Goal: Information Seeking & Learning: Learn about a topic

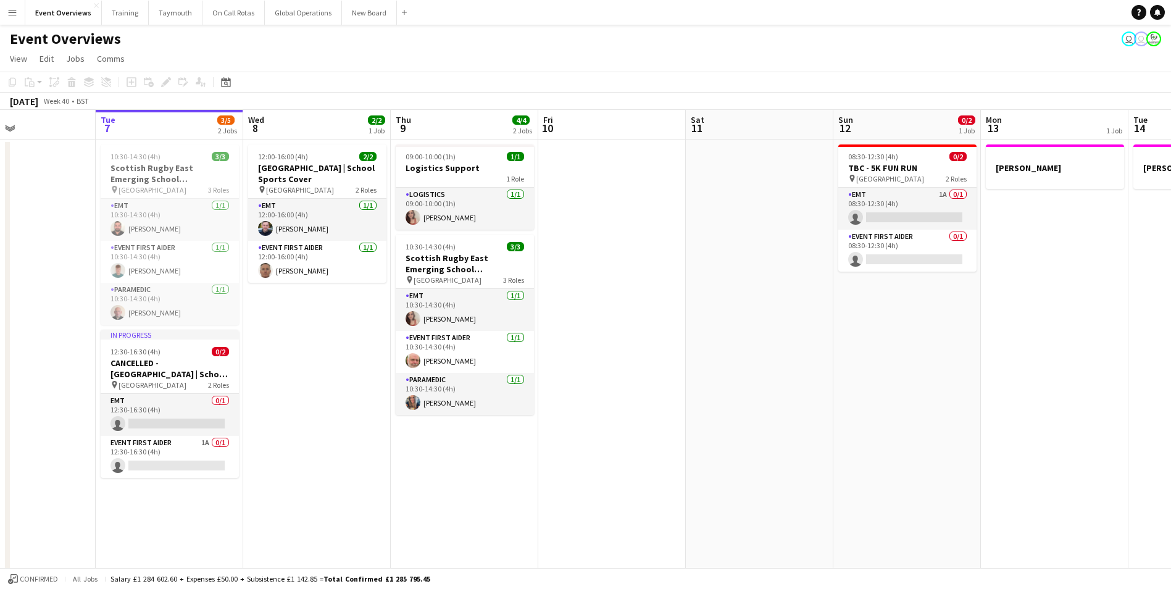
scroll to position [0, 343]
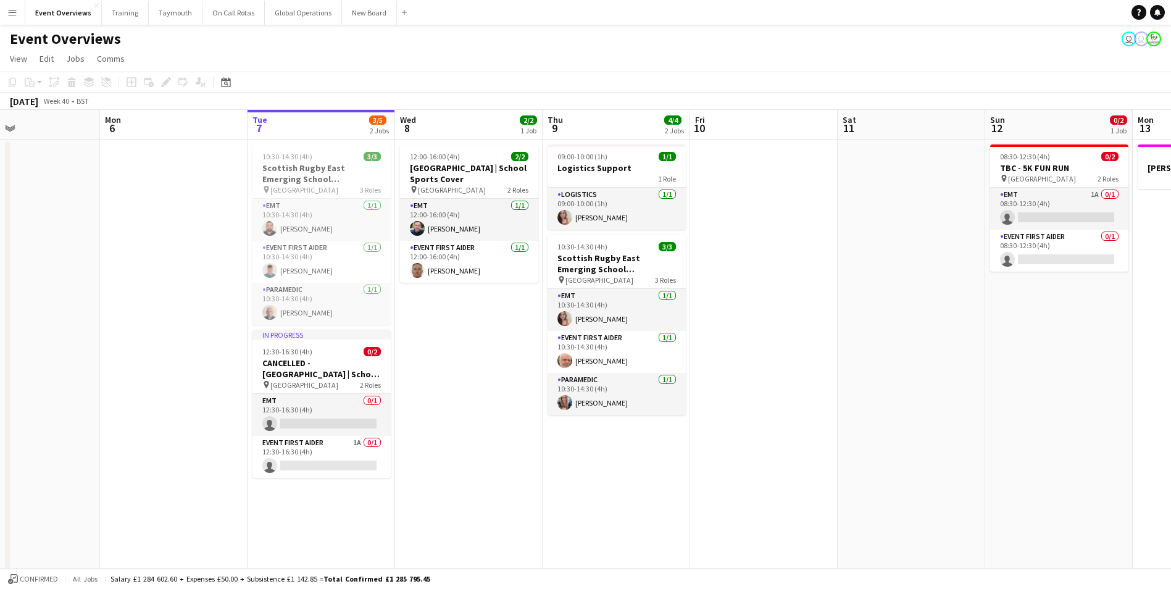
drag, startPoint x: 334, startPoint y: 501, endPoint x: 485, endPoint y: 498, distance: 151.3
click at [270, 311] on app-user-avatar at bounding box center [269, 312] width 15 height 15
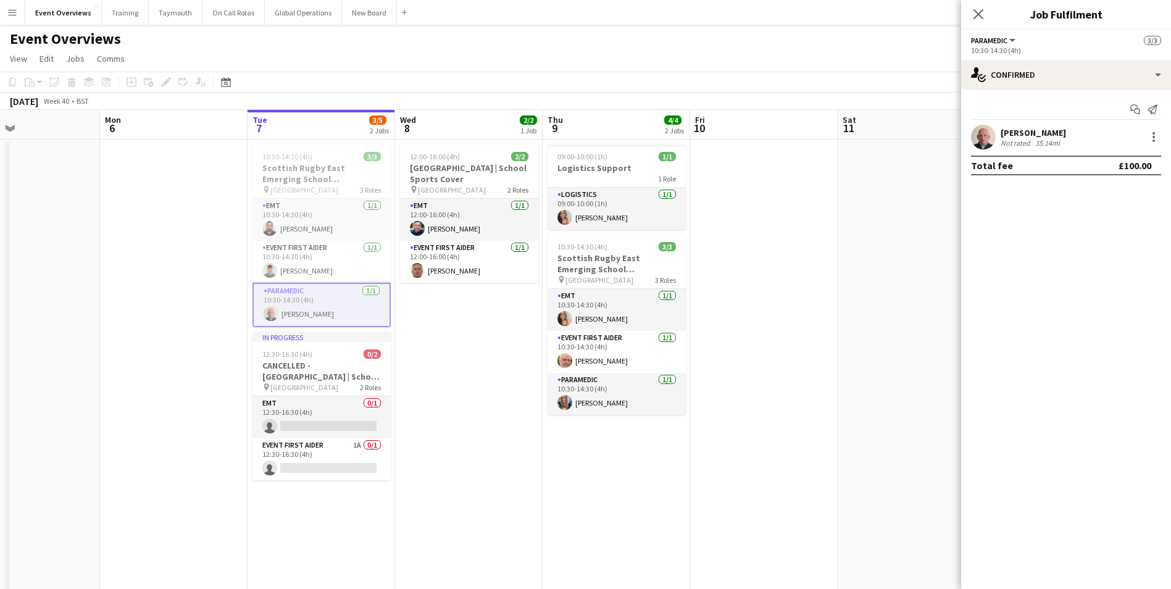
click at [990, 135] on app-user-avatar at bounding box center [983, 137] width 25 height 25
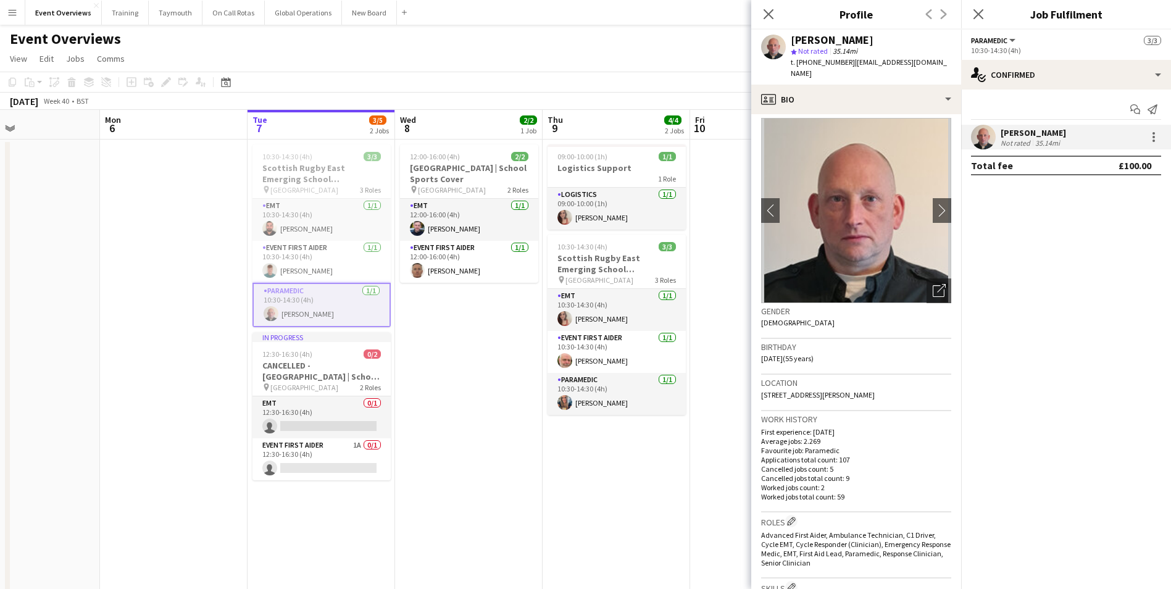
scroll to position [0, 0]
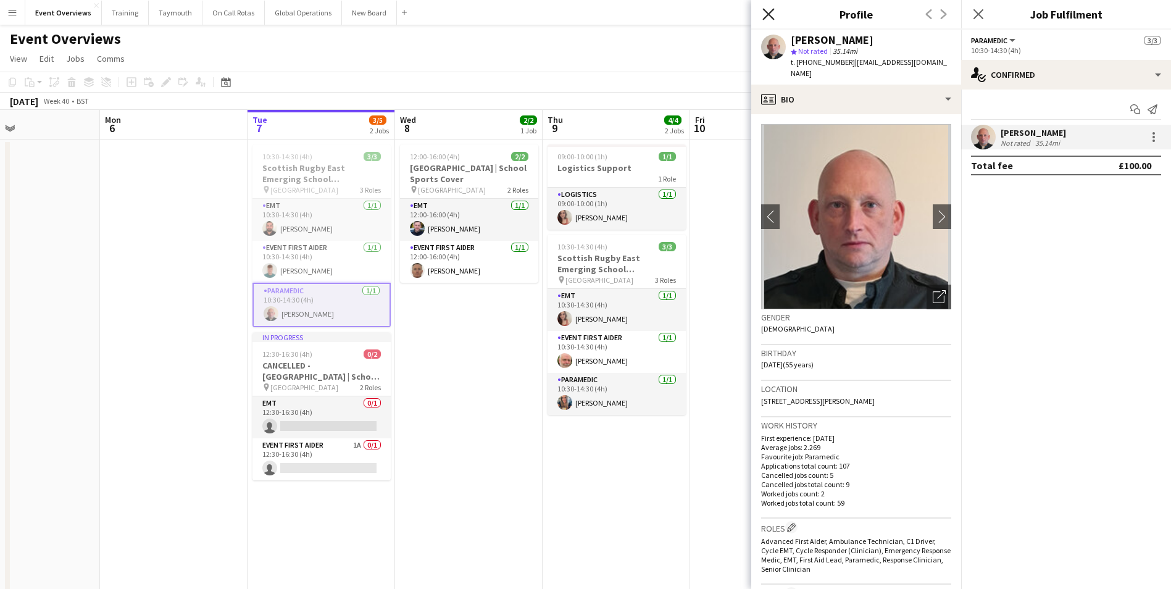
click at [767, 9] on icon "Close pop-in" at bounding box center [768, 14] width 12 height 12
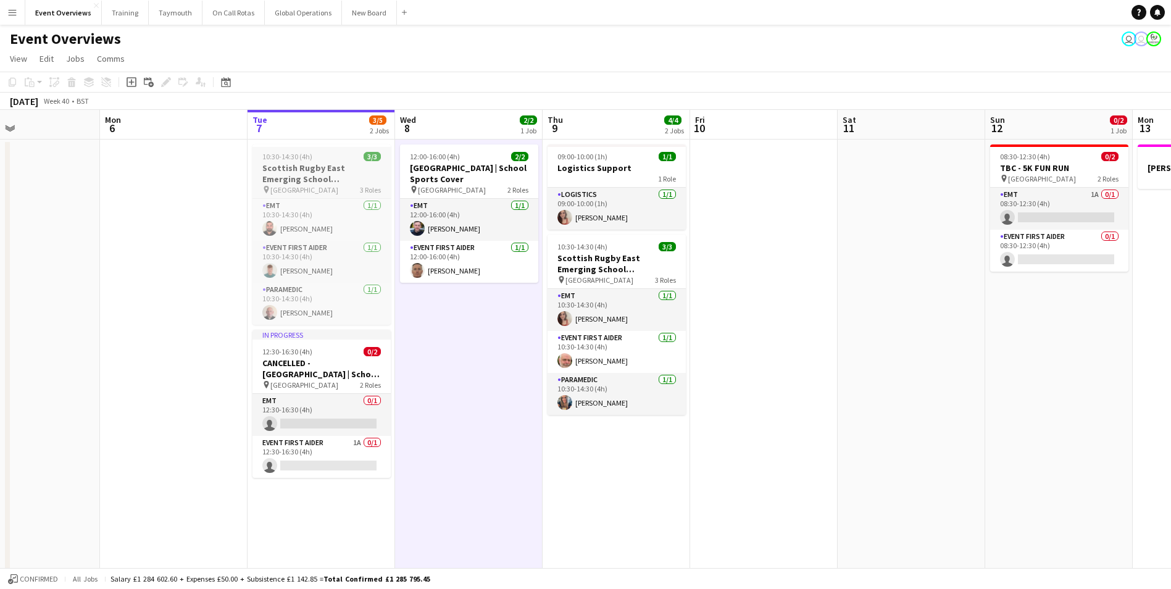
click at [293, 165] on h3 "Scottish Rugby East Emerging School Championships | Newbattle" at bounding box center [321, 173] width 138 height 22
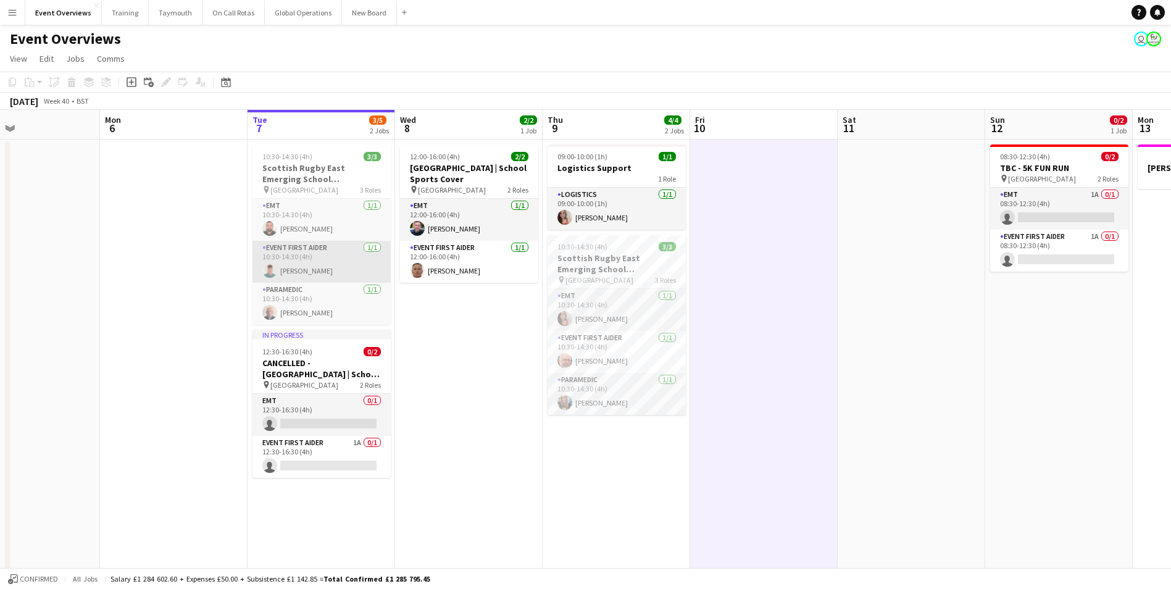
click at [269, 262] on app-card-role "Event First Aider [DATE] 10:30-14:30 (4h) [PERSON_NAME]" at bounding box center [321, 262] width 138 height 42
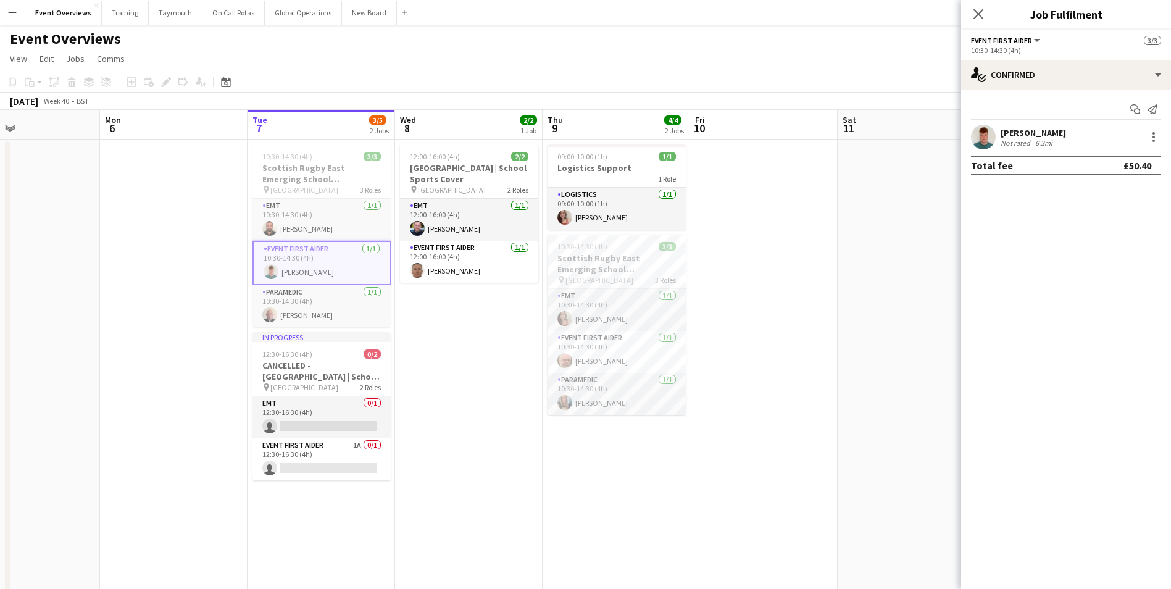
click at [983, 130] on app-user-avatar at bounding box center [983, 137] width 25 height 25
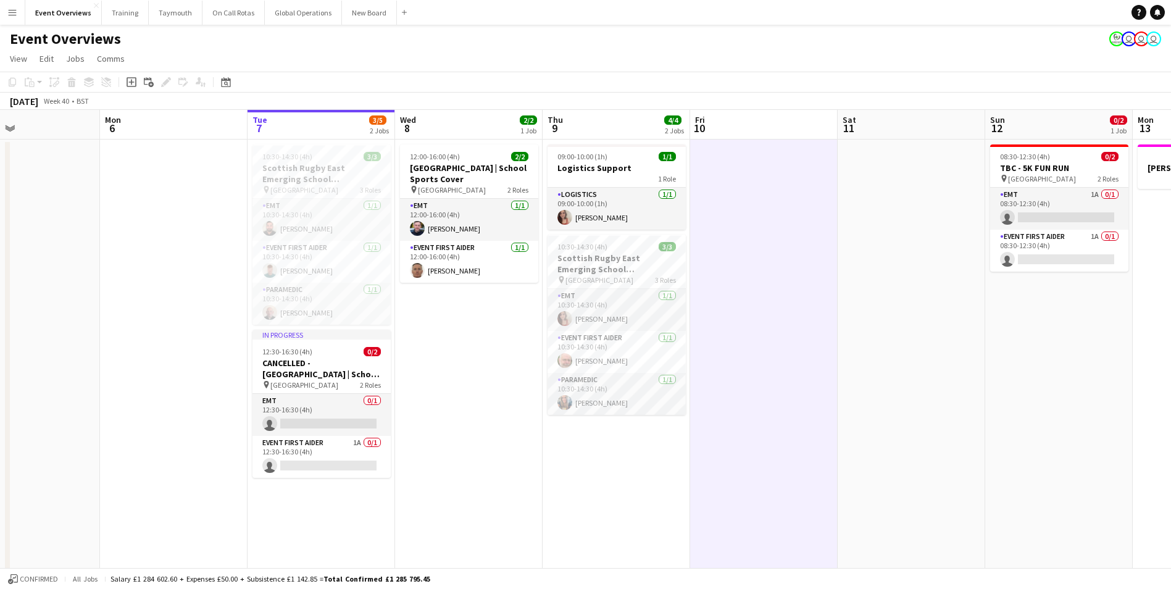
drag, startPoint x: 465, startPoint y: 472, endPoint x: 628, endPoint y: 469, distance: 163.0
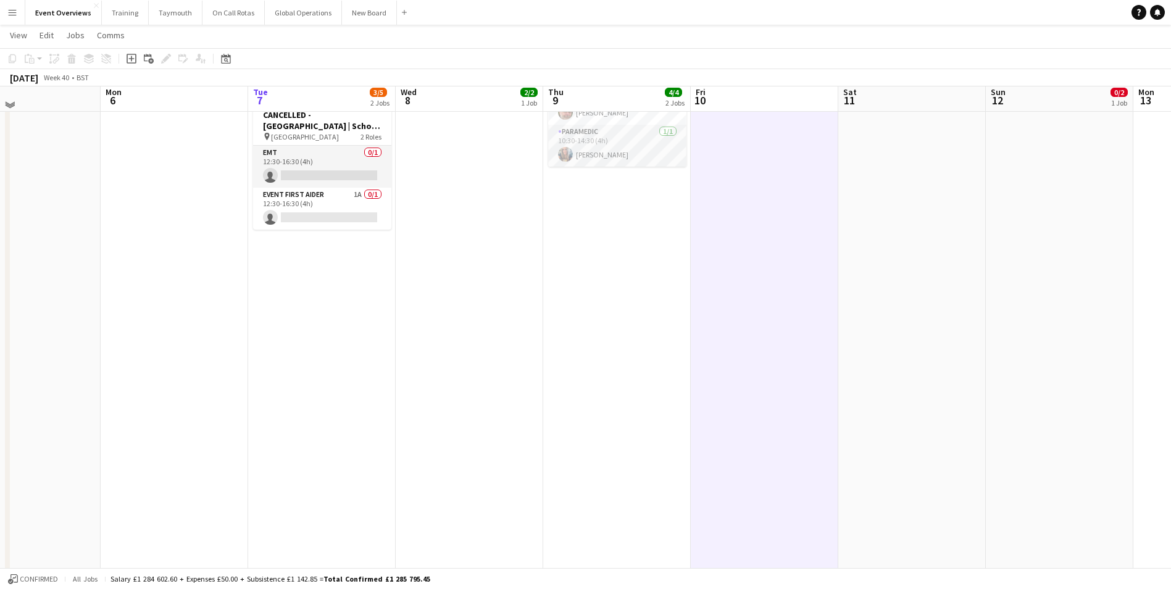
scroll to position [0, 0]
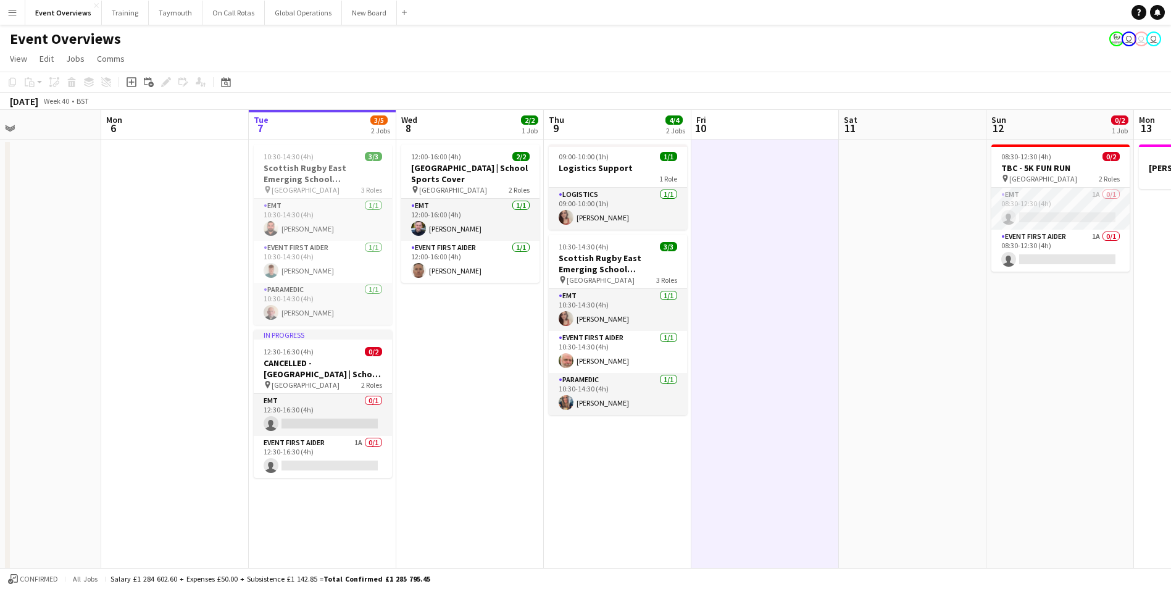
click at [14, 18] on button "Menu" at bounding box center [12, 12] width 25 height 25
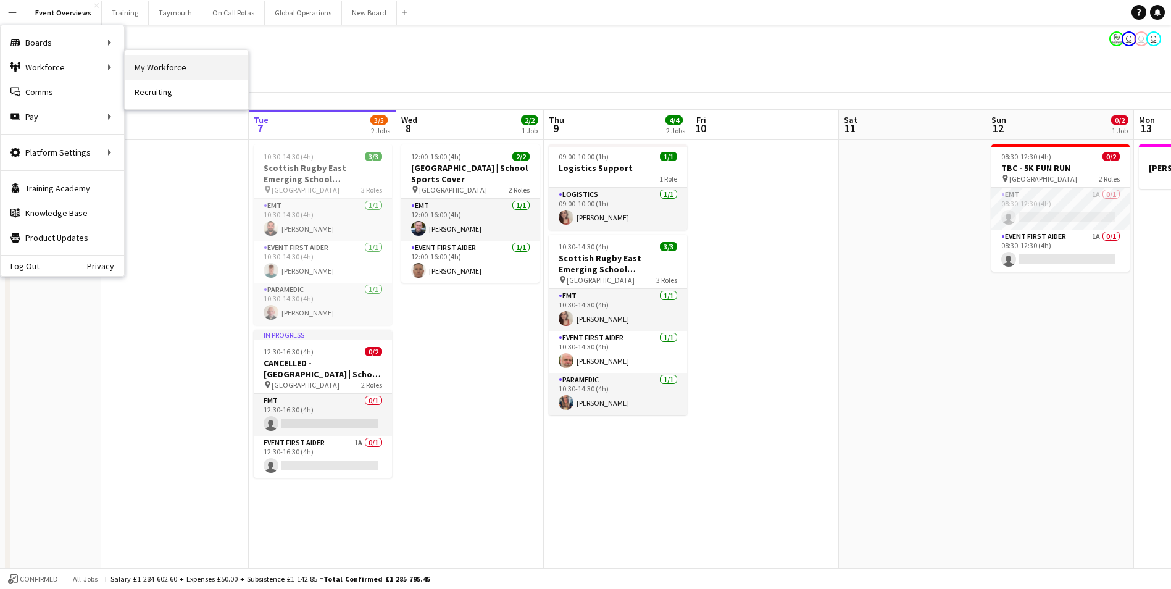
click at [147, 64] on link "My Workforce" at bounding box center [186, 67] width 123 height 25
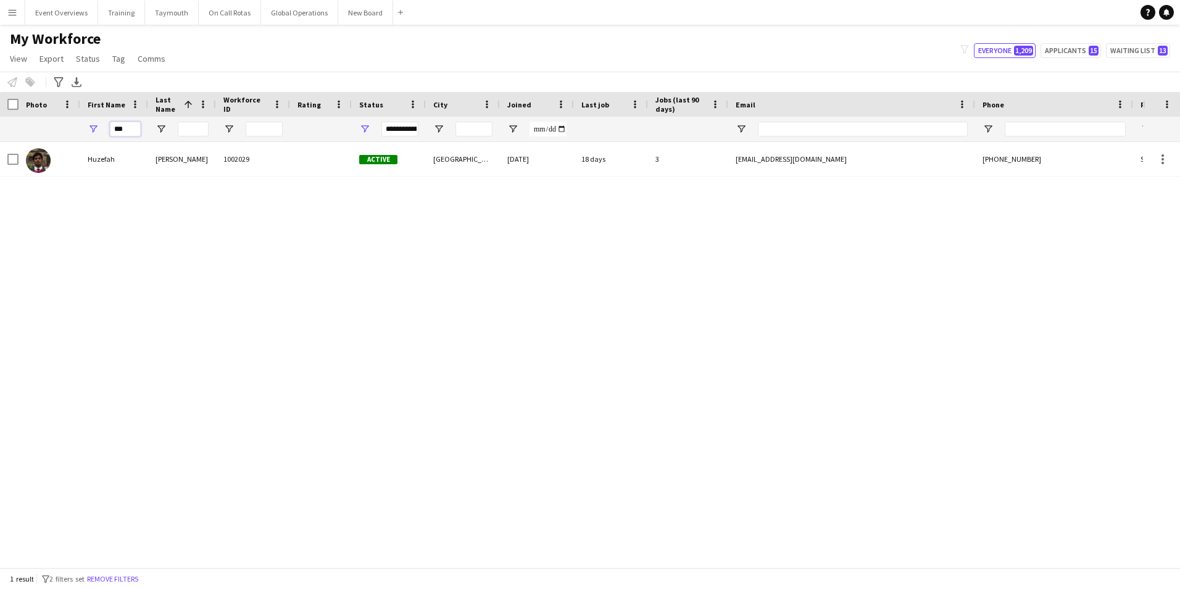
click at [137, 130] on input "***" at bounding box center [125, 129] width 31 height 15
type input "*"
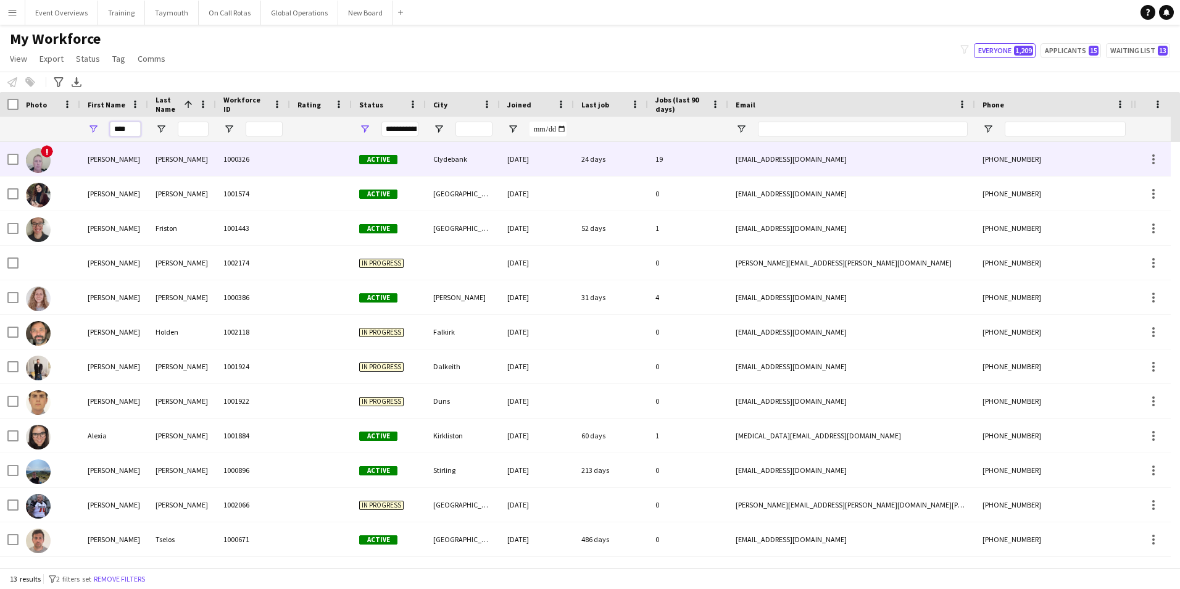
type input "****"
click at [87, 157] on div "[PERSON_NAME]" at bounding box center [114, 159] width 68 height 34
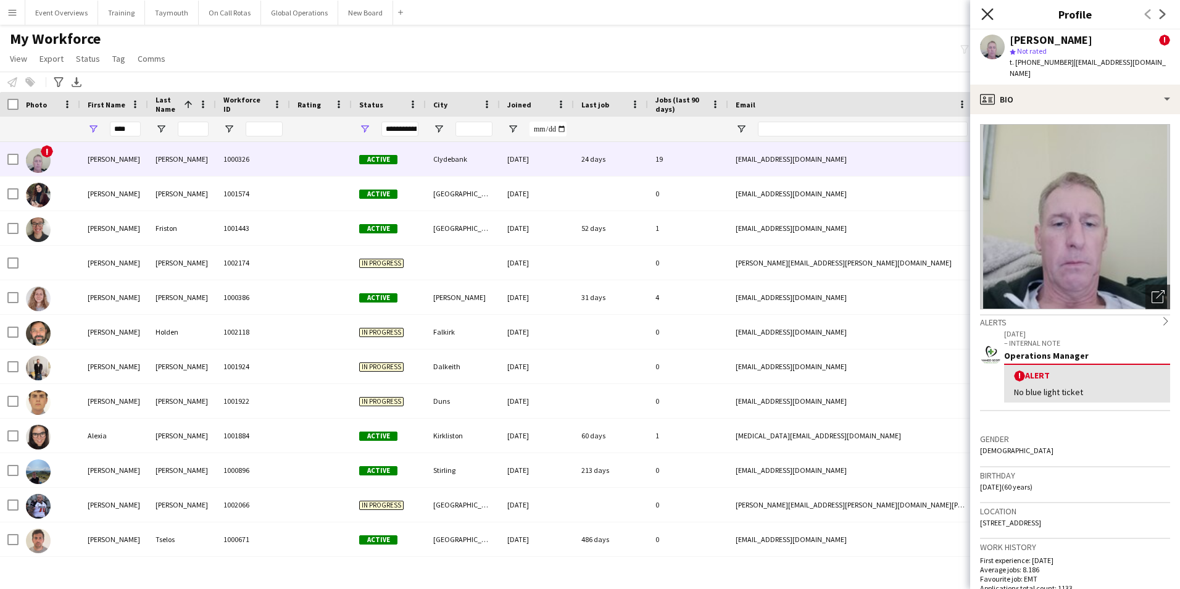
click at [986, 14] on icon "Close pop-in" at bounding box center [988, 14] width 12 height 12
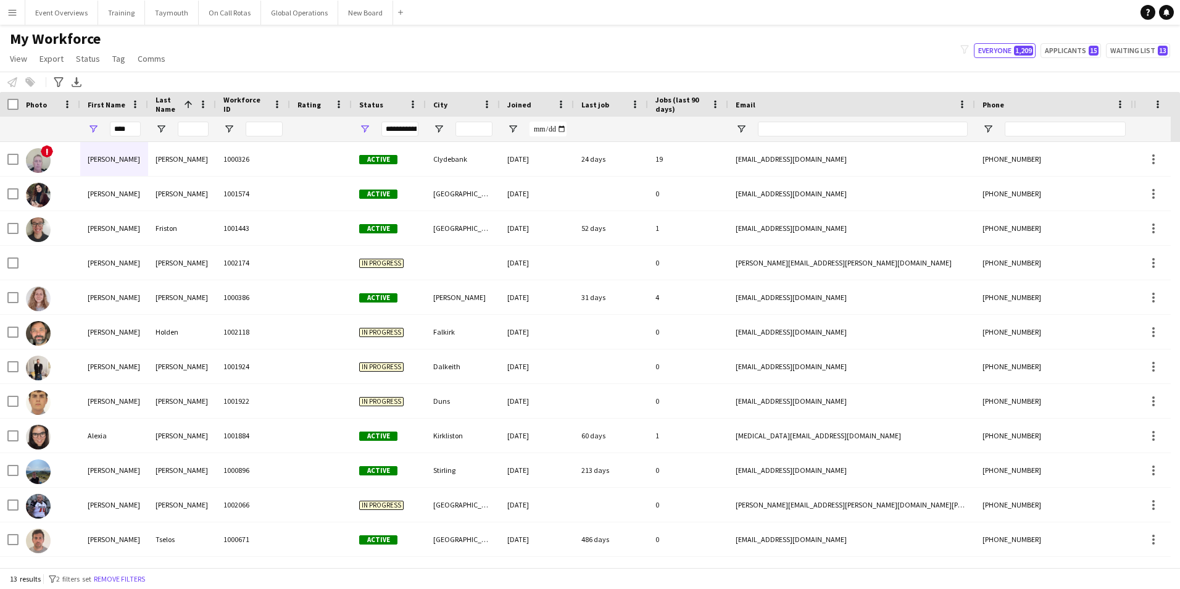
click at [11, 10] on app-icon "Menu" at bounding box center [12, 12] width 10 height 10
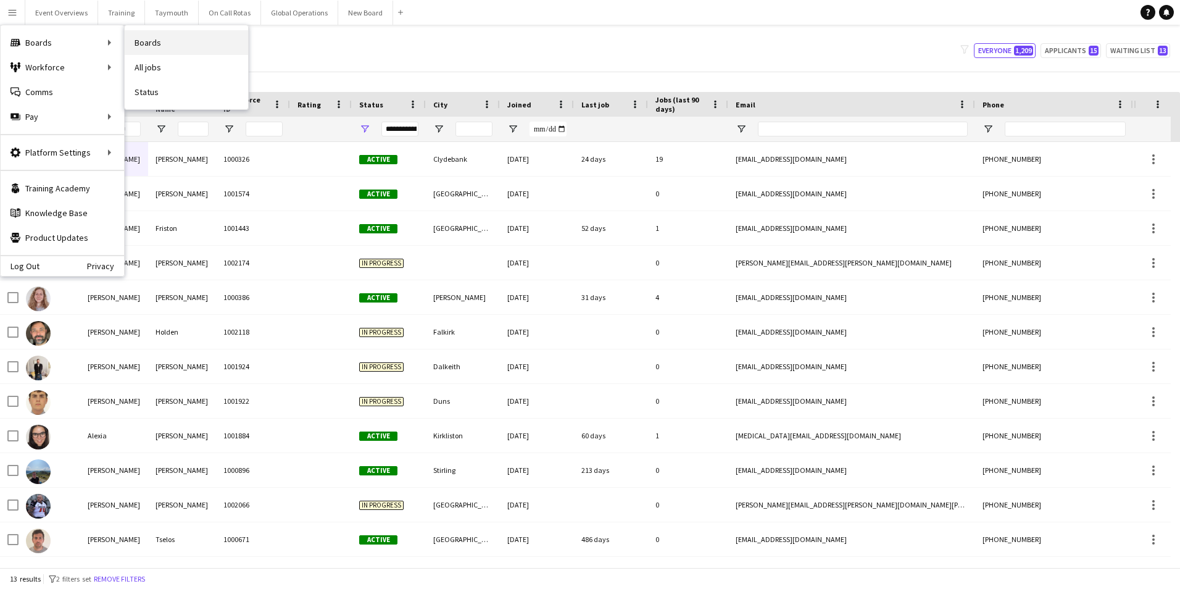
click at [140, 36] on link "Boards" at bounding box center [186, 42] width 123 height 25
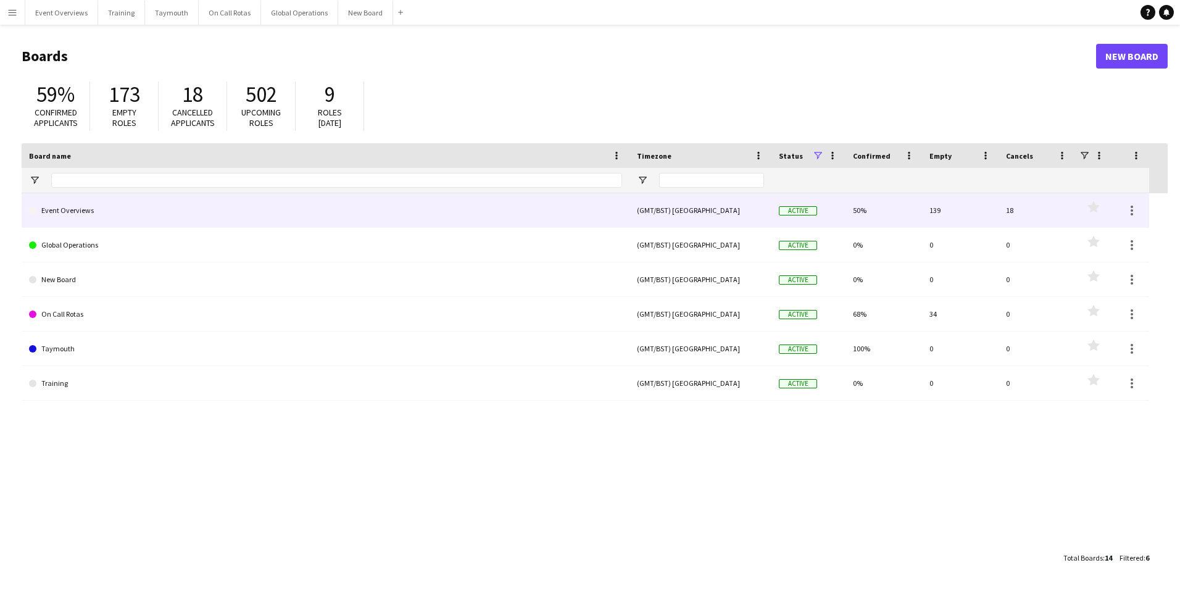
click at [85, 208] on link "Event Overviews" at bounding box center [325, 210] width 593 height 35
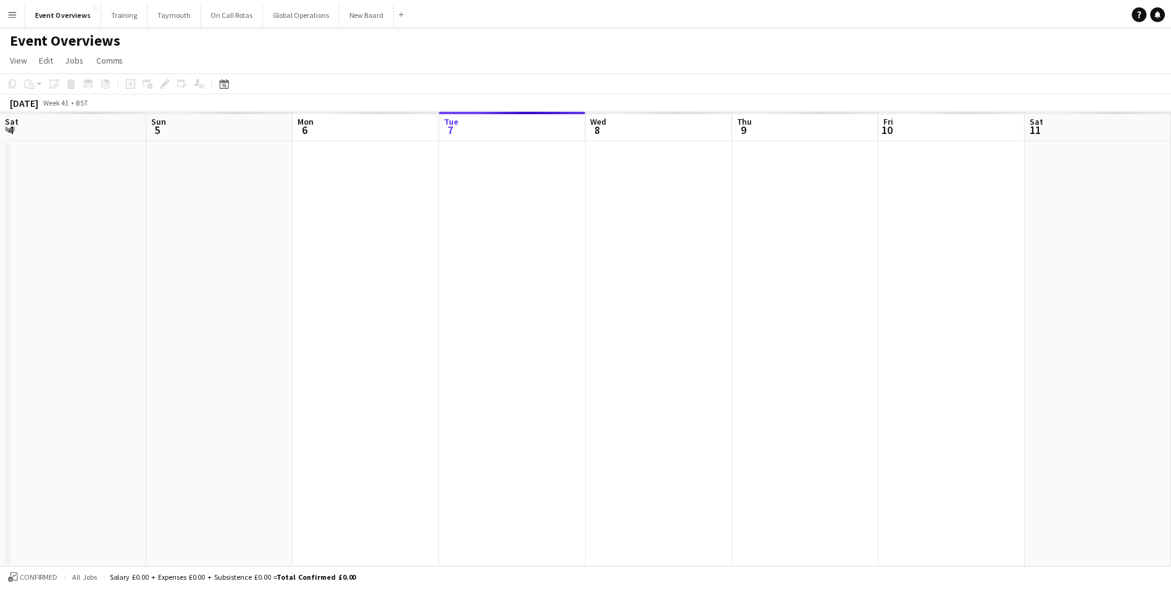
scroll to position [0, 295]
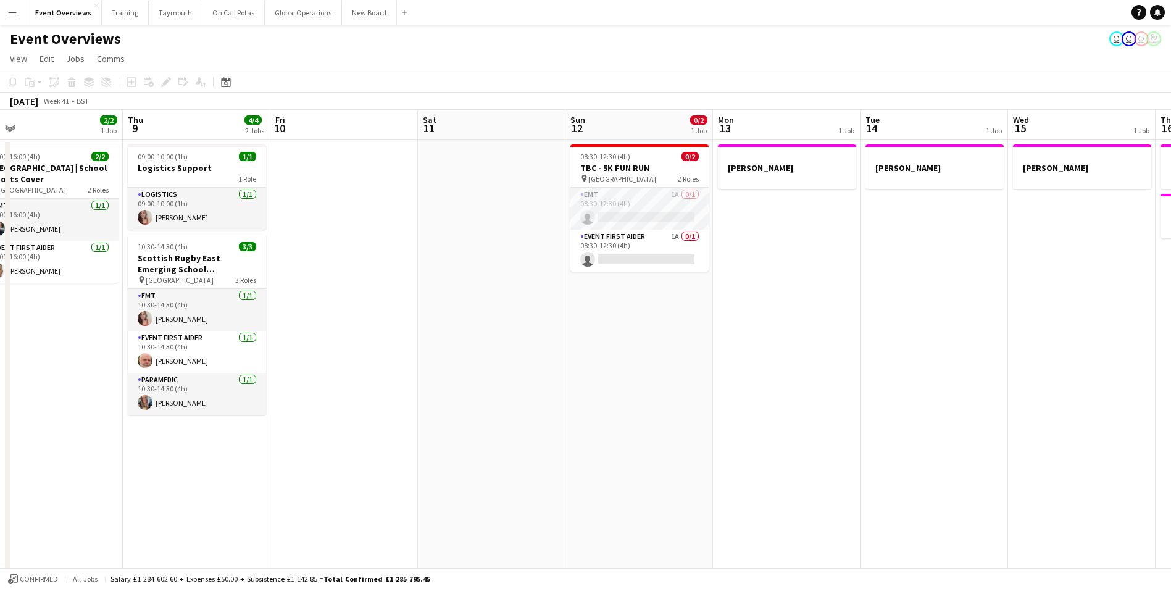
drag, startPoint x: 907, startPoint y: 370, endPoint x: 582, endPoint y: 388, distance: 325.2
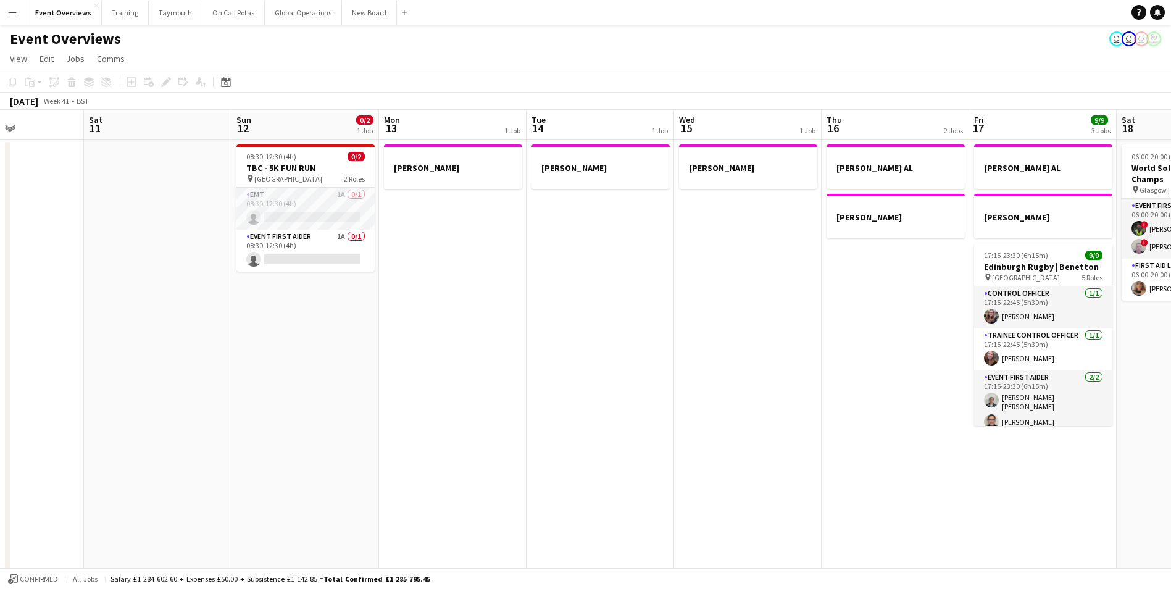
drag, startPoint x: 829, startPoint y: 398, endPoint x: 500, endPoint y: 436, distance: 331.2
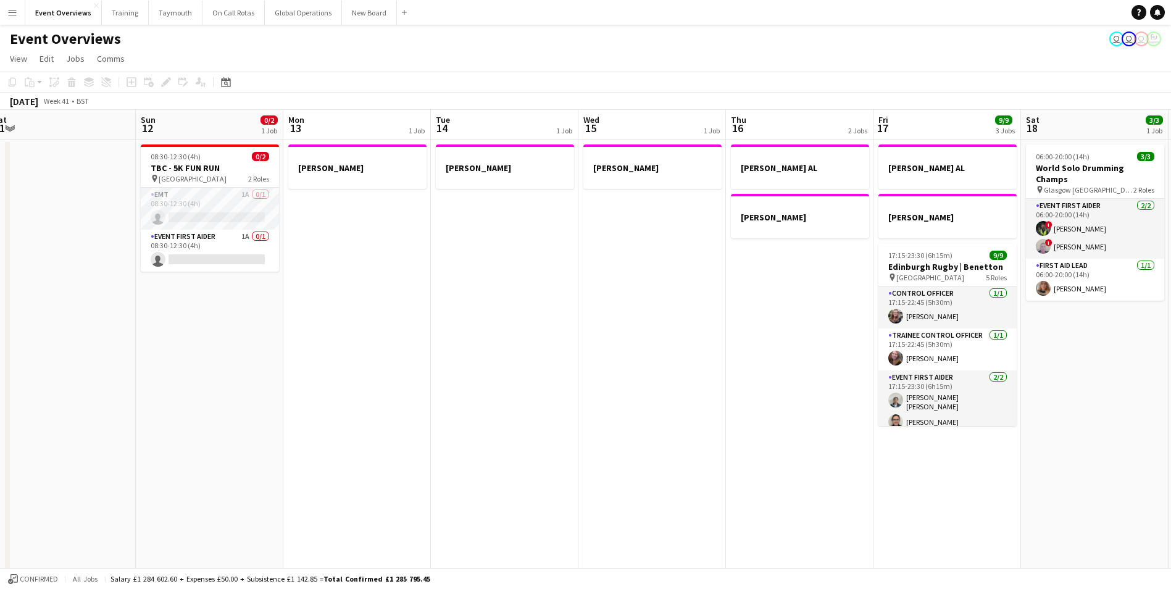
scroll to position [0, 444]
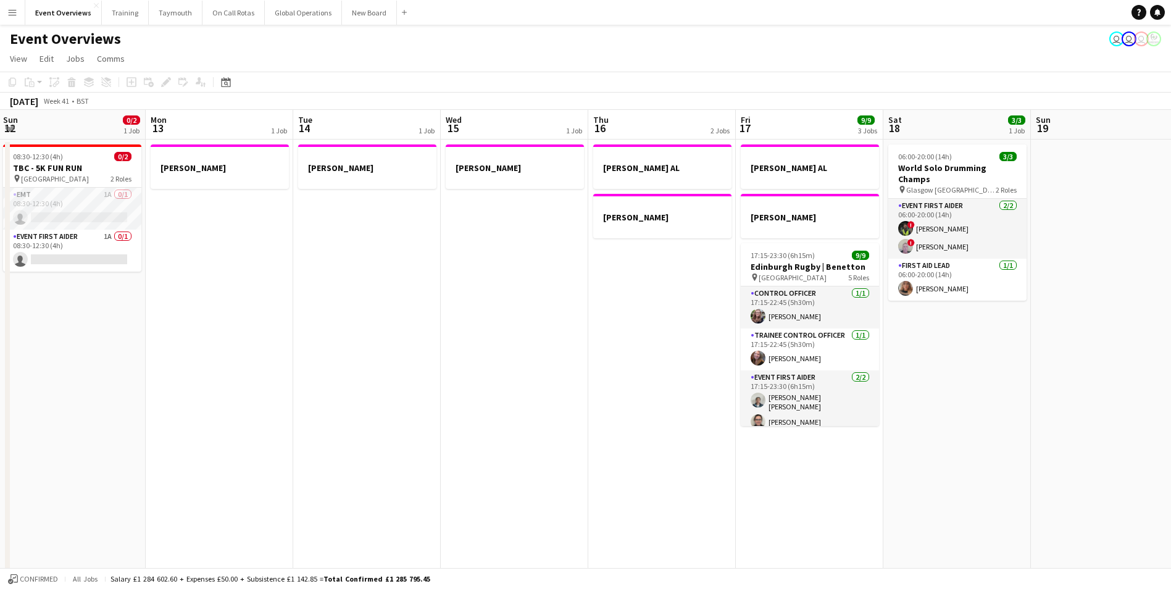
drag, startPoint x: 646, startPoint y: 430, endPoint x: 412, endPoint y: 444, distance: 233.7
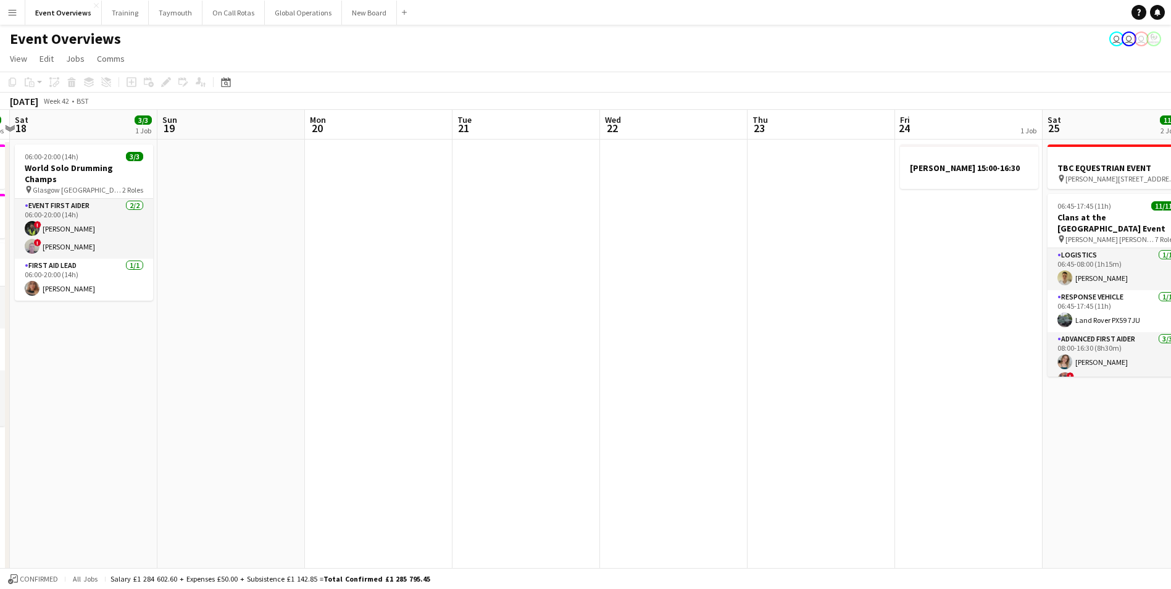
drag, startPoint x: 967, startPoint y: 414, endPoint x: 251, endPoint y: 338, distance: 720.8
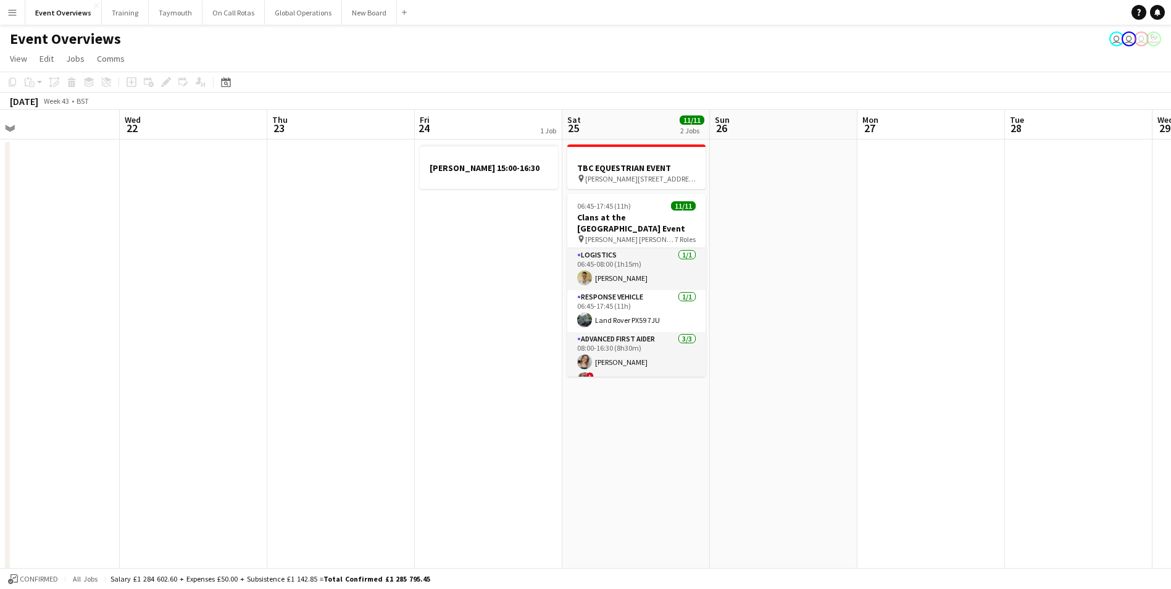
drag, startPoint x: 706, startPoint y: 278, endPoint x: 198, endPoint y: 307, distance: 508.9
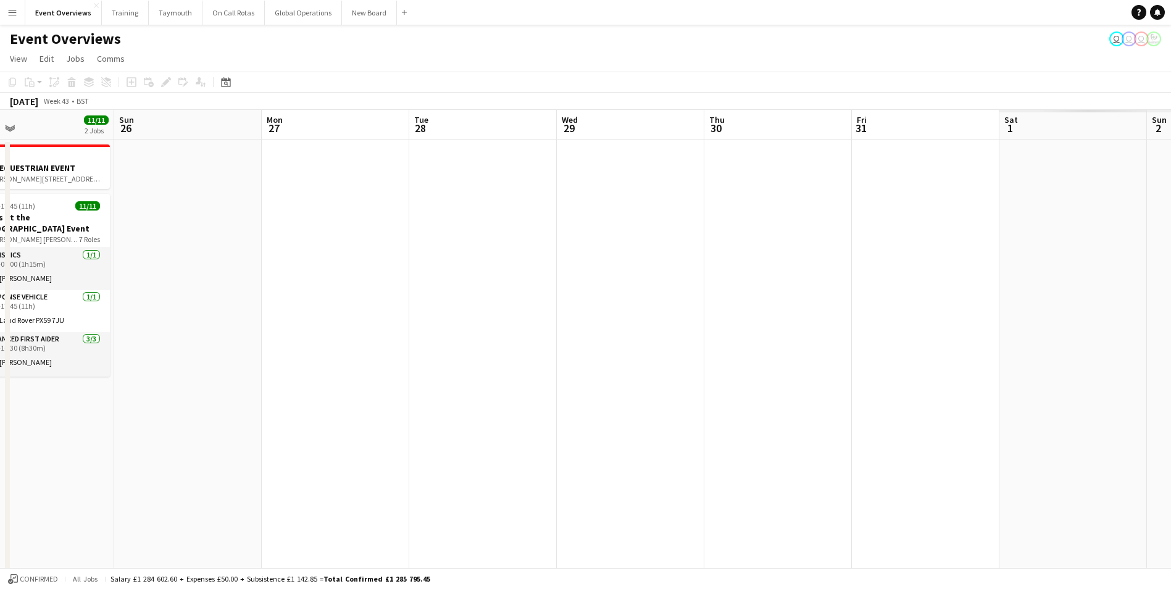
drag, startPoint x: 576, startPoint y: 428, endPoint x: -31, endPoint y: 475, distance: 609.3
click at [0, 475] on html "Menu Boards Boards Boards All jobs Status Workforce Workforce My Workforce Recr…" at bounding box center [585, 570] width 1171 height 1140
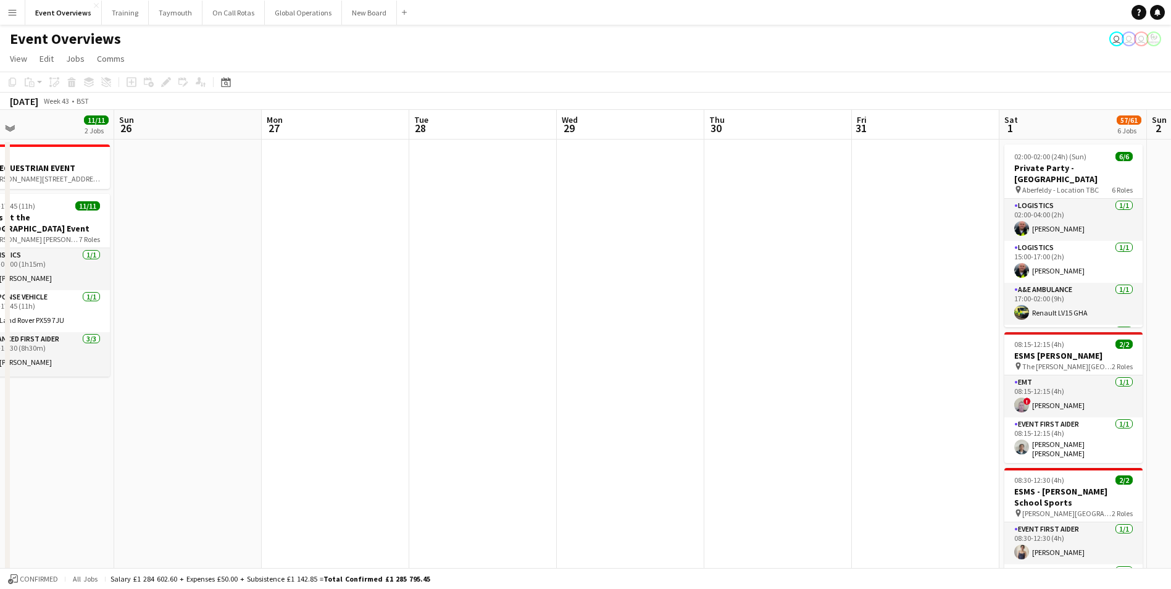
scroll to position [0, 373]
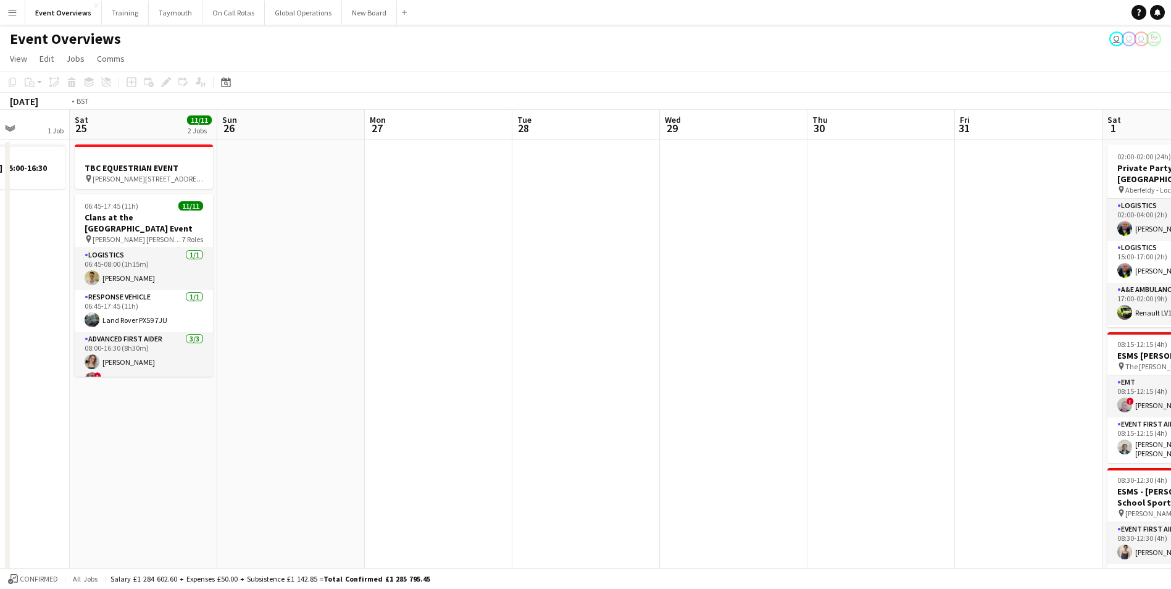
drag, startPoint x: 505, startPoint y: 384, endPoint x: 189, endPoint y: 425, distance: 318.7
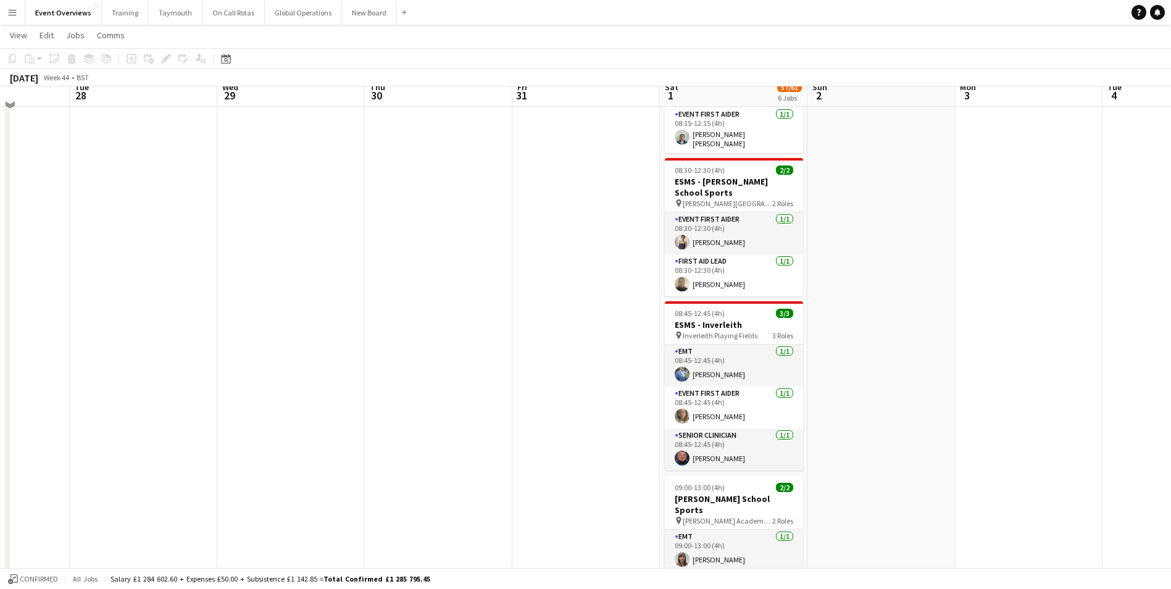
scroll to position [0, 0]
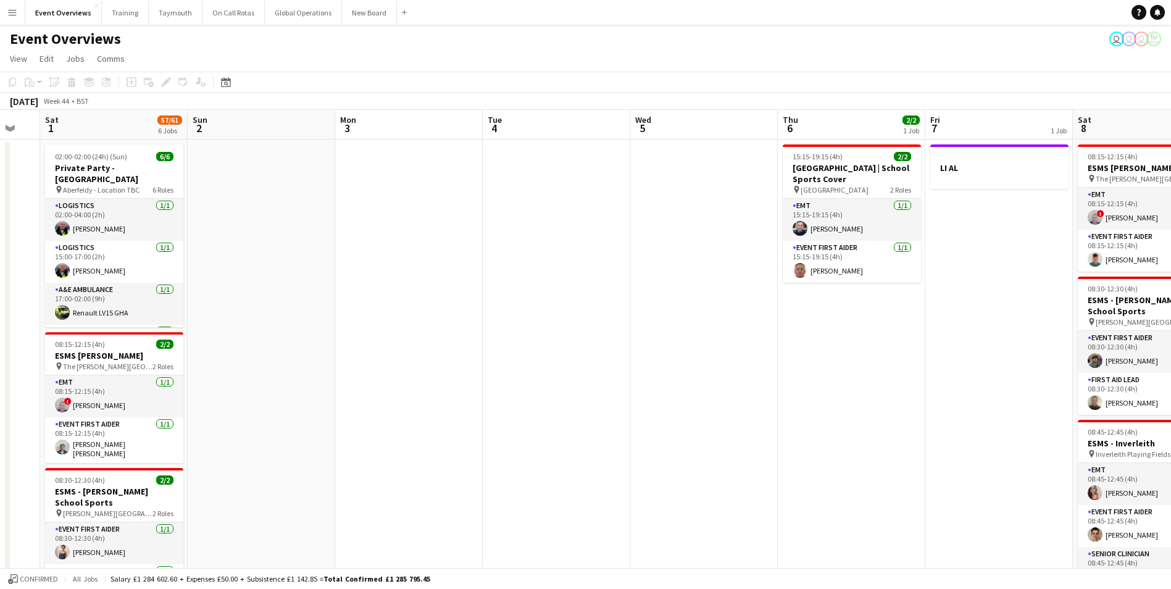
drag, startPoint x: 947, startPoint y: 312, endPoint x: 18, endPoint y: 420, distance: 935.3
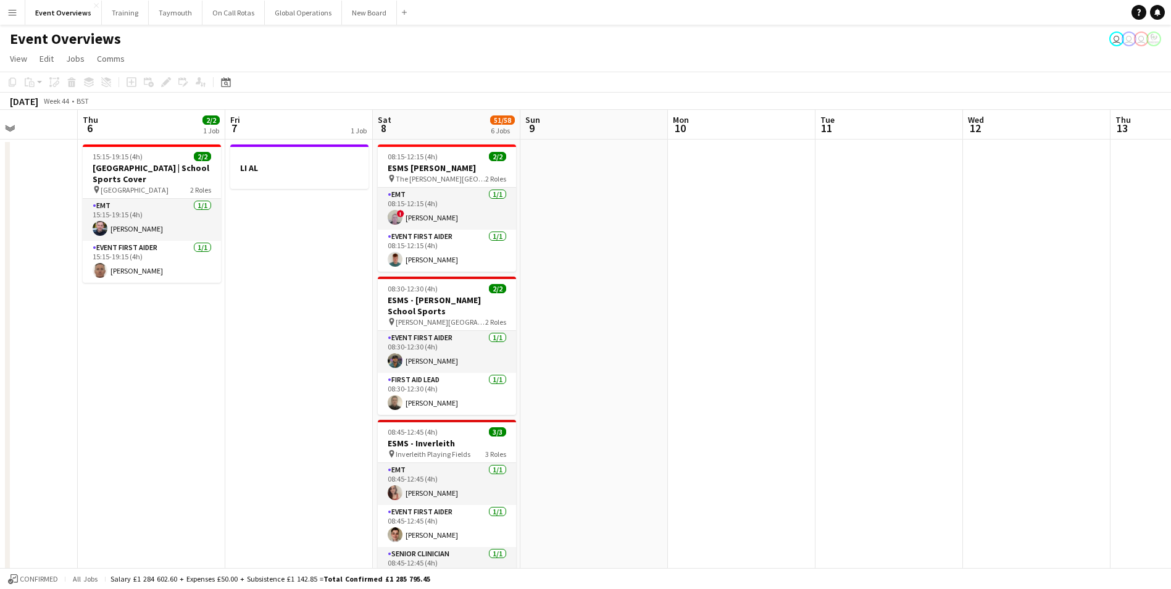
drag, startPoint x: 690, startPoint y: 363, endPoint x: -93, endPoint y: 453, distance: 787.3
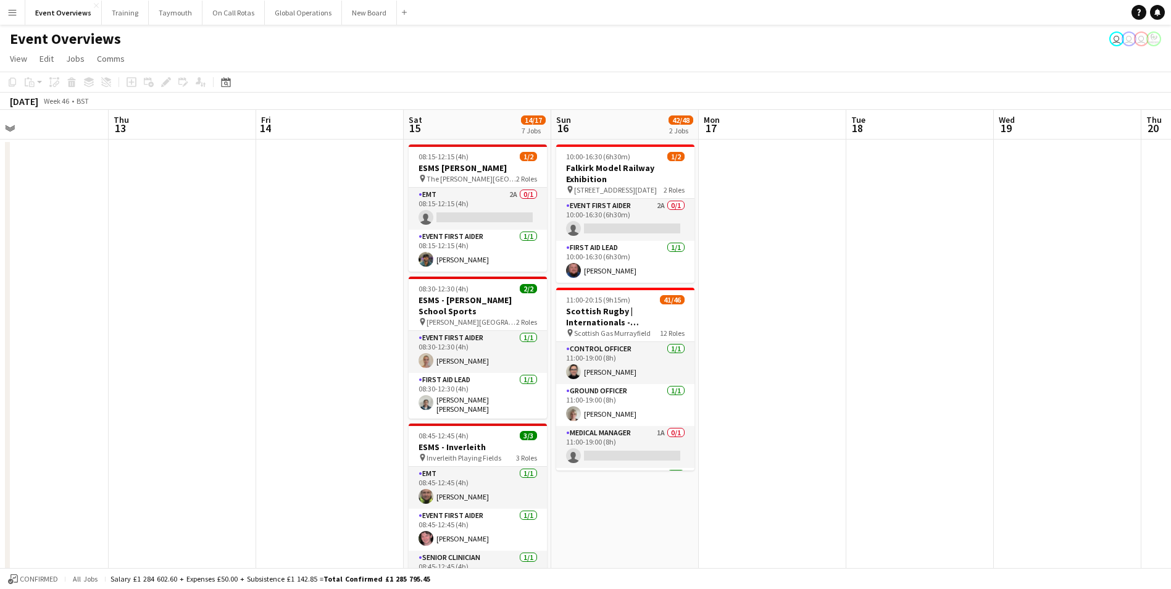
scroll to position [0, 385]
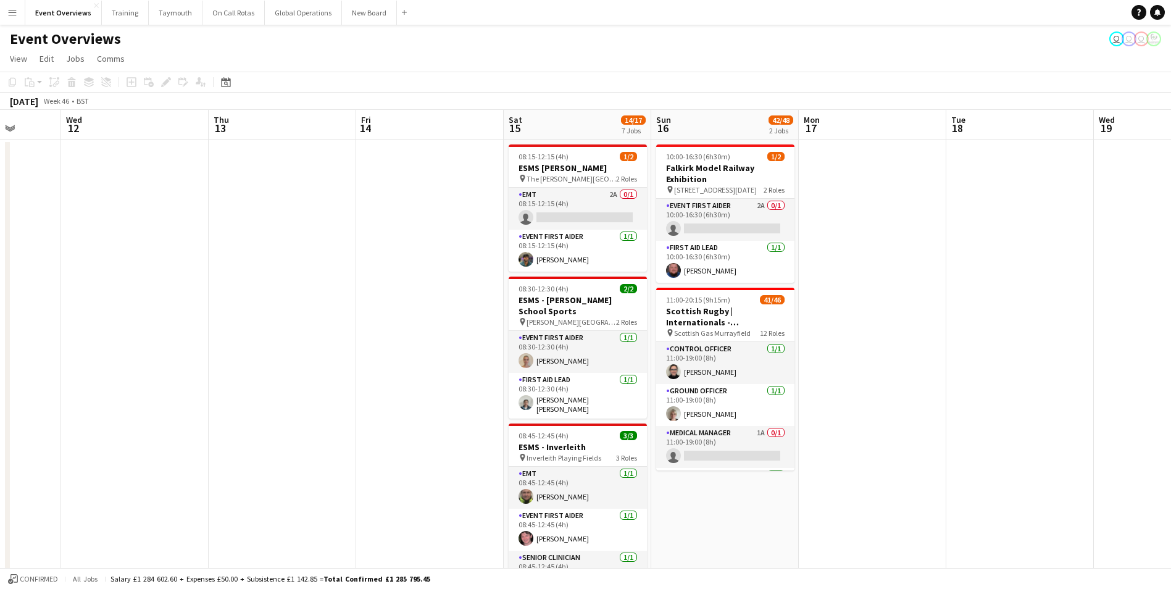
drag, startPoint x: 591, startPoint y: 367, endPoint x: 20, endPoint y: 420, distance: 573.6
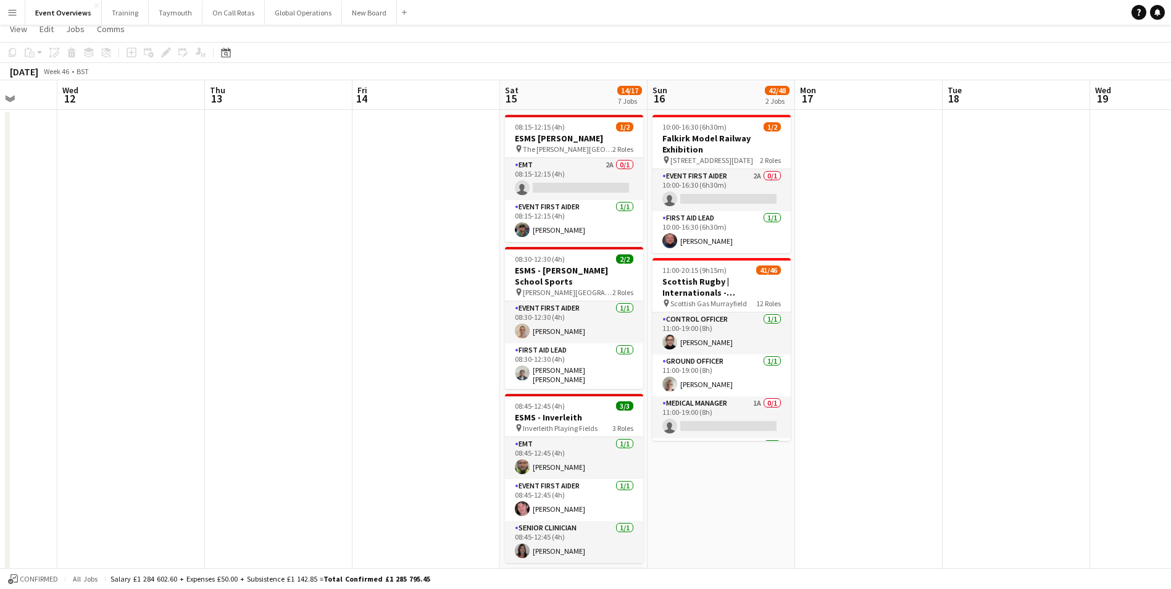
scroll to position [0, 0]
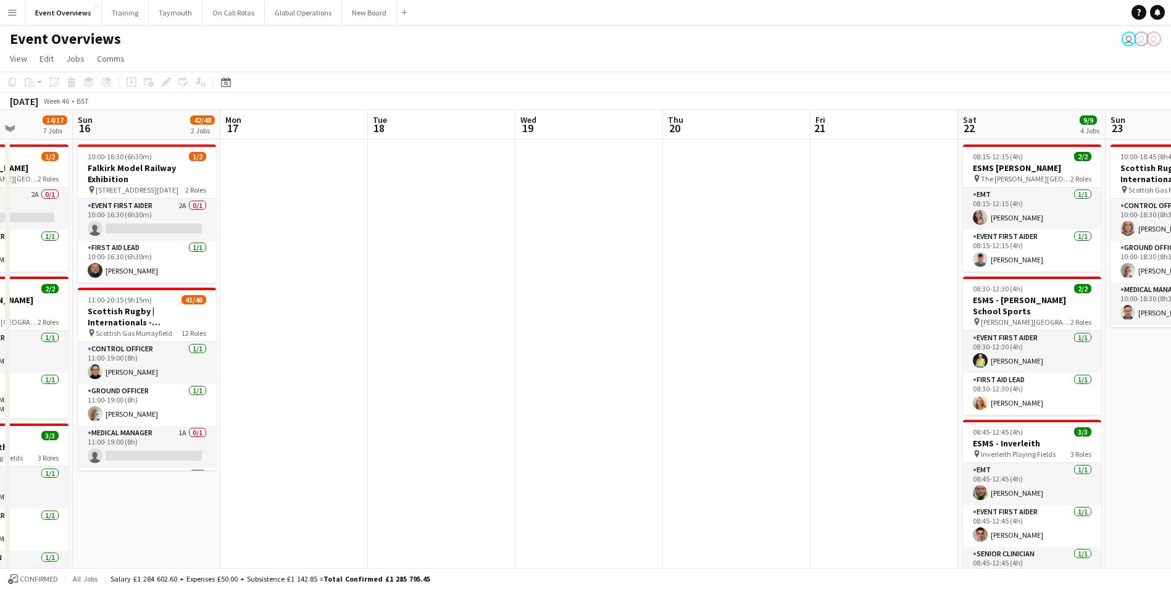
drag, startPoint x: 901, startPoint y: 330, endPoint x: 176, endPoint y: 307, distance: 725.7
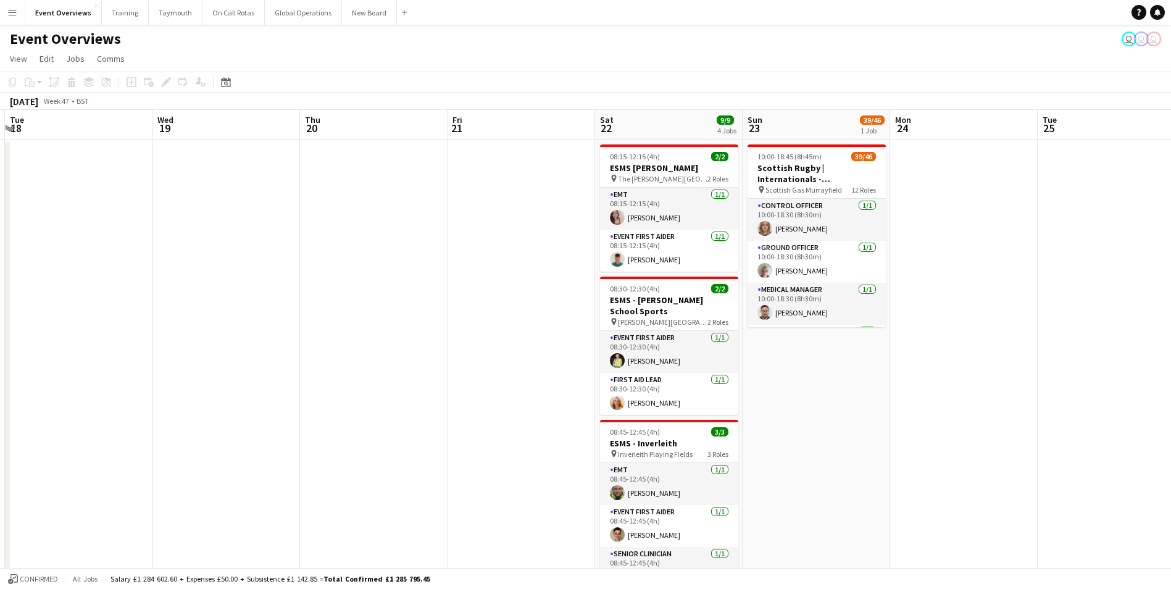
drag, startPoint x: 565, startPoint y: 294, endPoint x: 367, endPoint y: 296, distance: 198.2
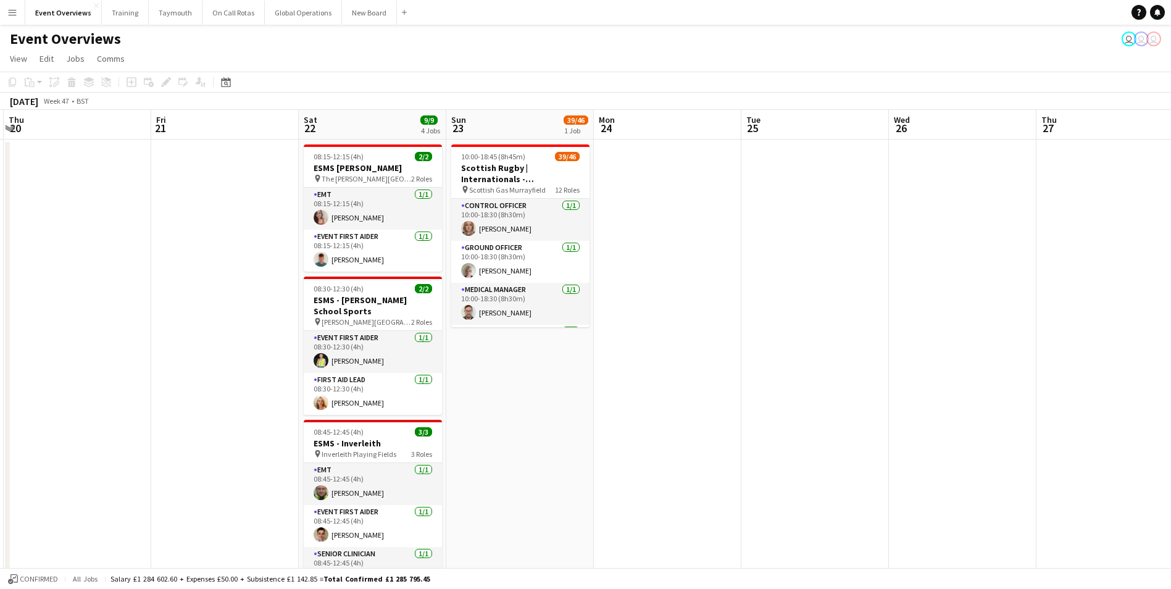
drag, startPoint x: 380, startPoint y: 301, endPoint x: 151, endPoint y: 290, distance: 228.7
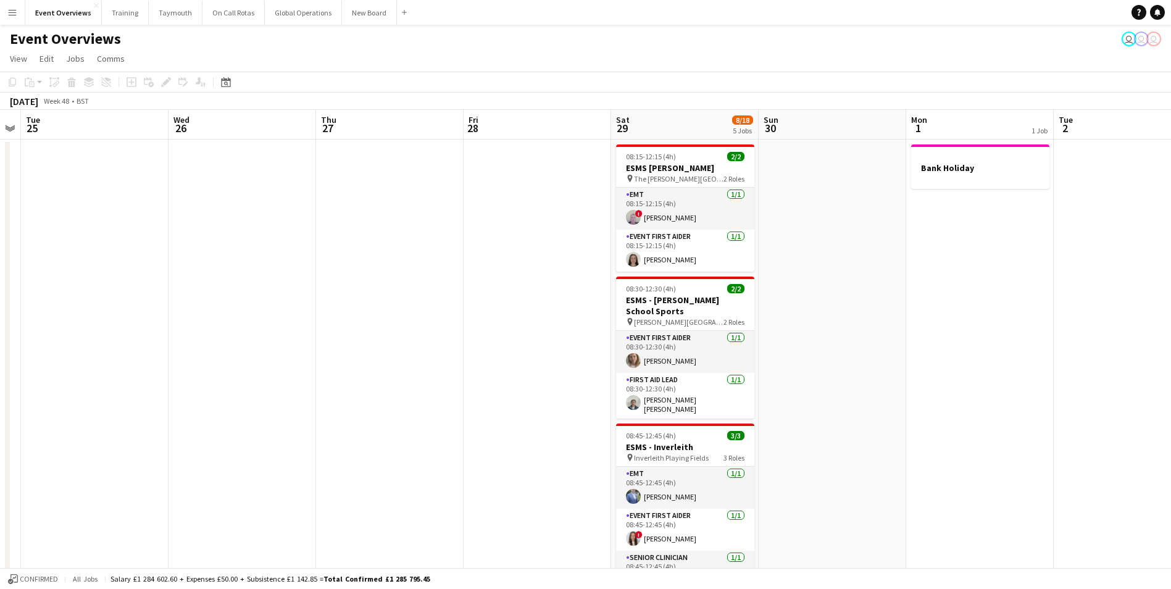
drag, startPoint x: 856, startPoint y: 271, endPoint x: 255, endPoint y: 305, distance: 602.2
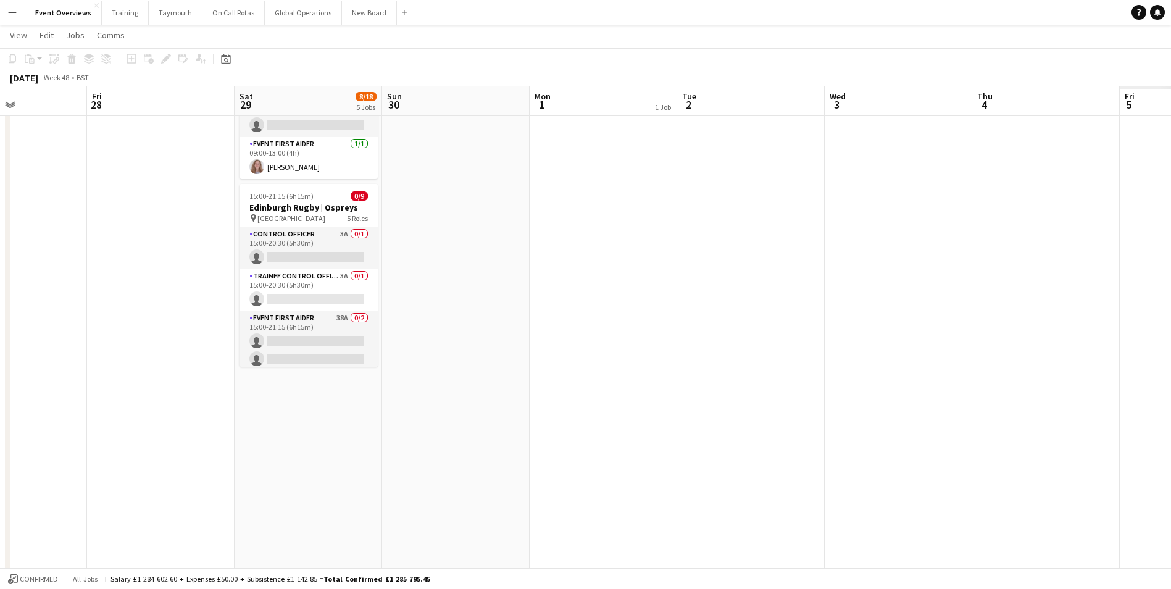
scroll to position [0, 457]
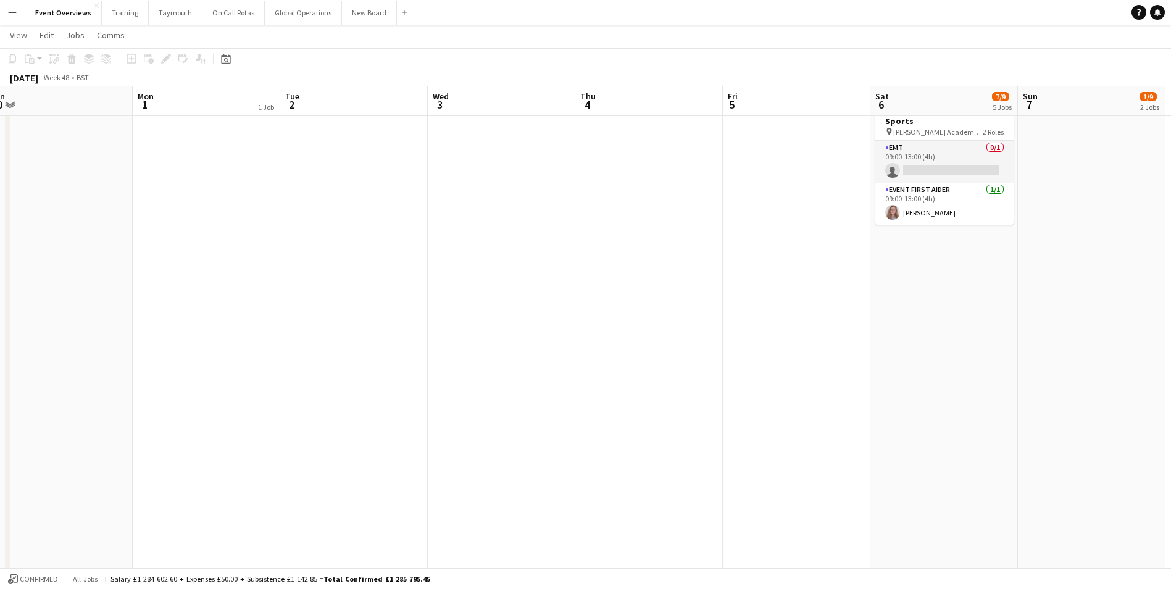
drag, startPoint x: 773, startPoint y: 385, endPoint x: 146, endPoint y: 433, distance: 629.1
click at [0, 462] on html "Menu Boards Boards Boards All jobs Status Workforce Workforce My Workforce Recr…" at bounding box center [585, 68] width 1171 height 1249
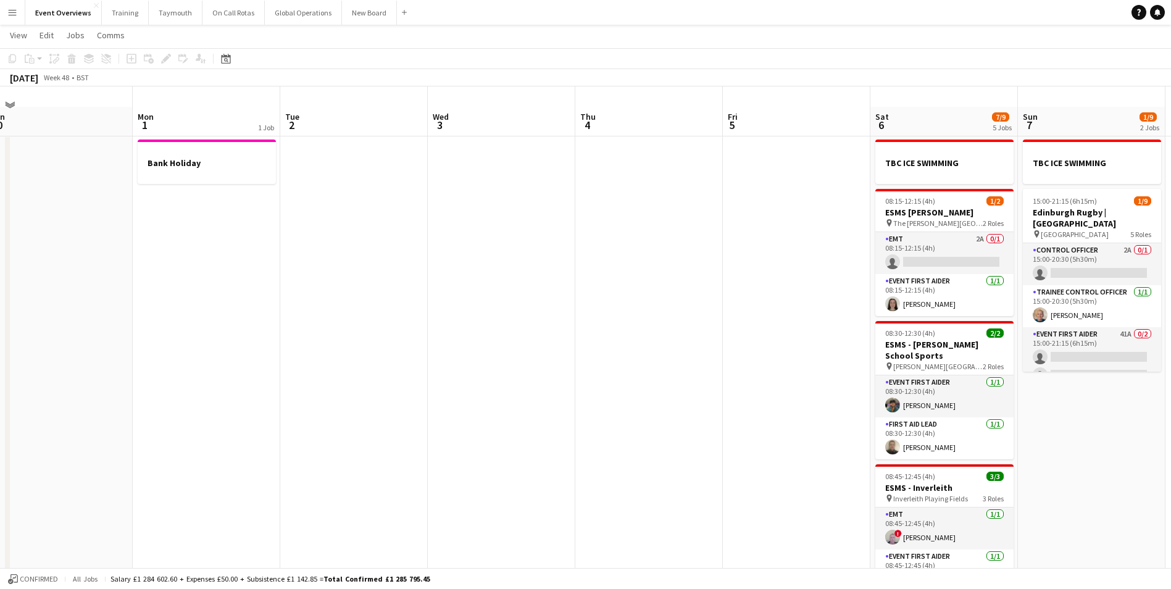
scroll to position [0, 0]
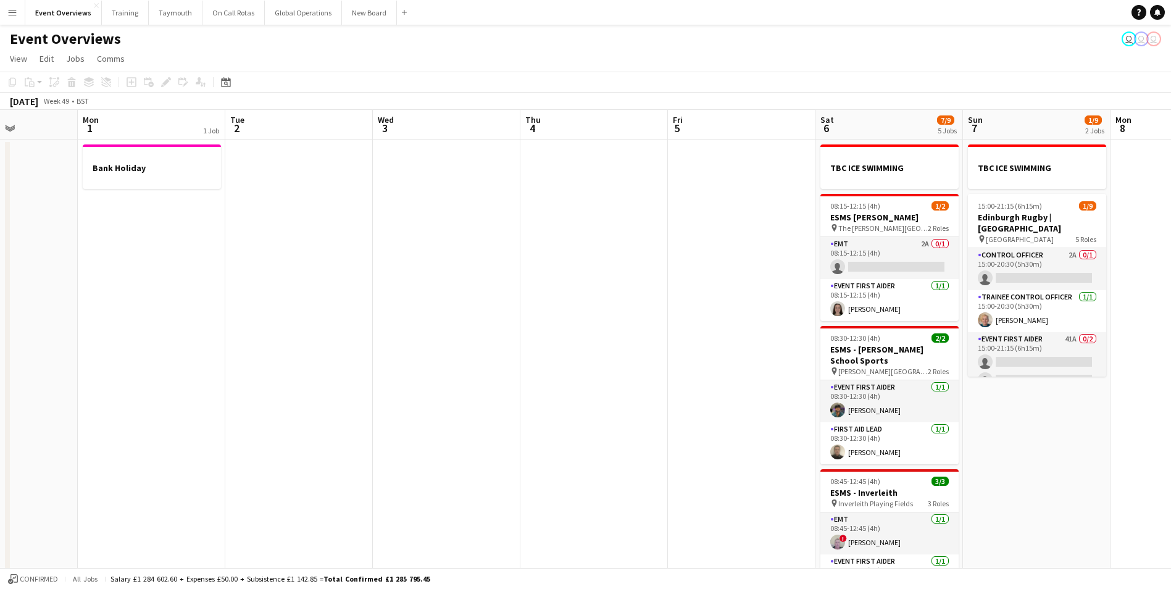
drag, startPoint x: 551, startPoint y: 378, endPoint x: 44, endPoint y: 356, distance: 506.7
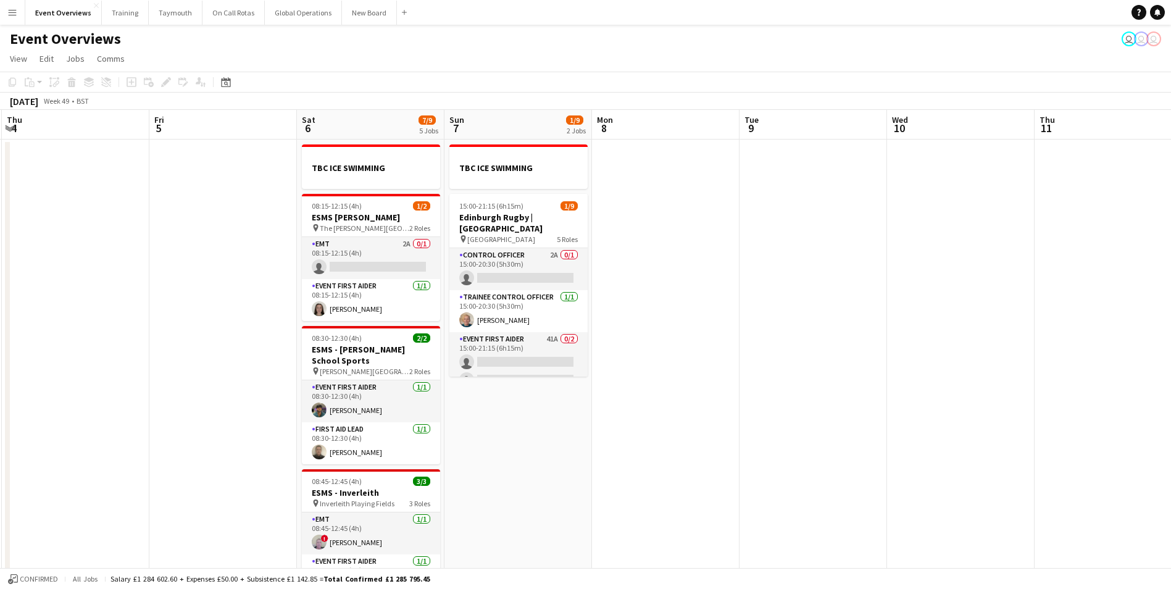
scroll to position [0, 435]
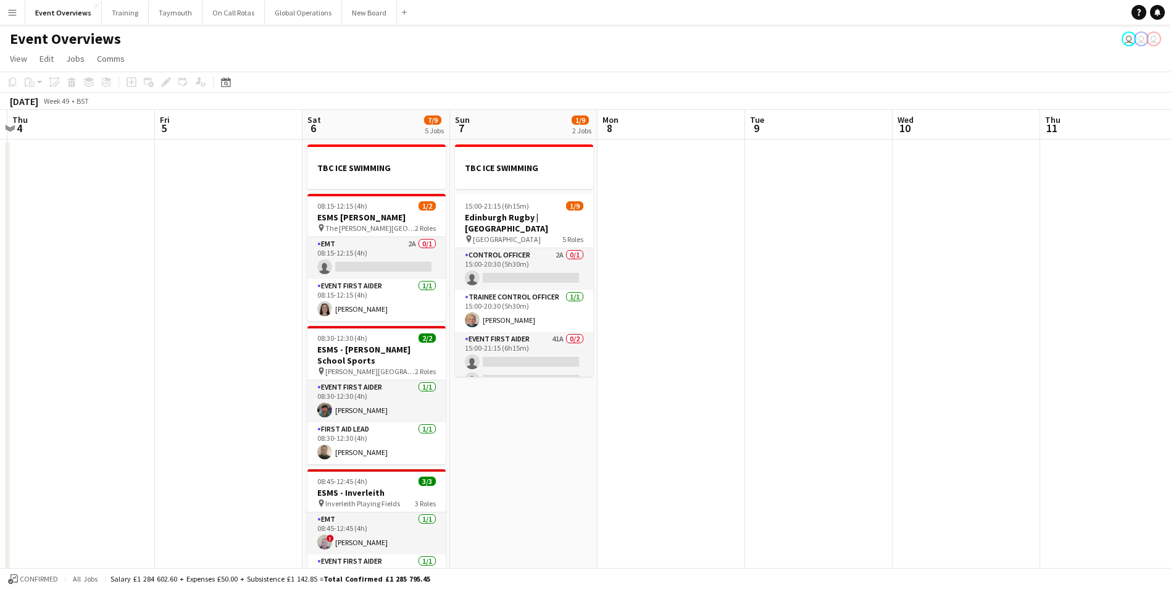
drag, startPoint x: 783, startPoint y: 361, endPoint x: 427, endPoint y: 362, distance: 356.8
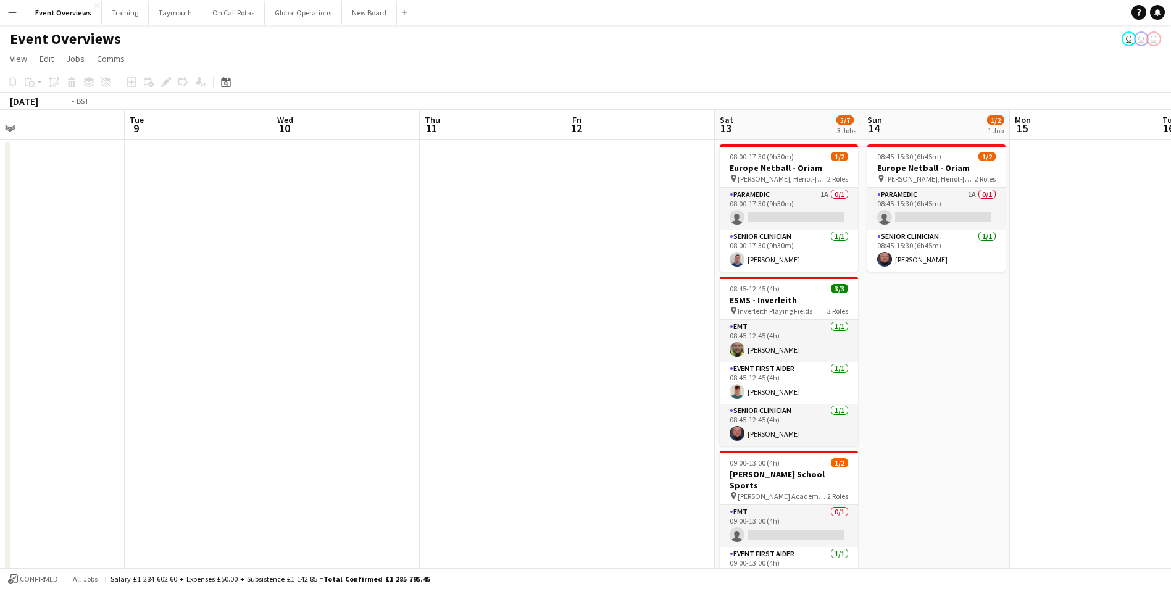
drag, startPoint x: 738, startPoint y: 323, endPoint x: 264, endPoint y: 314, distance: 474.2
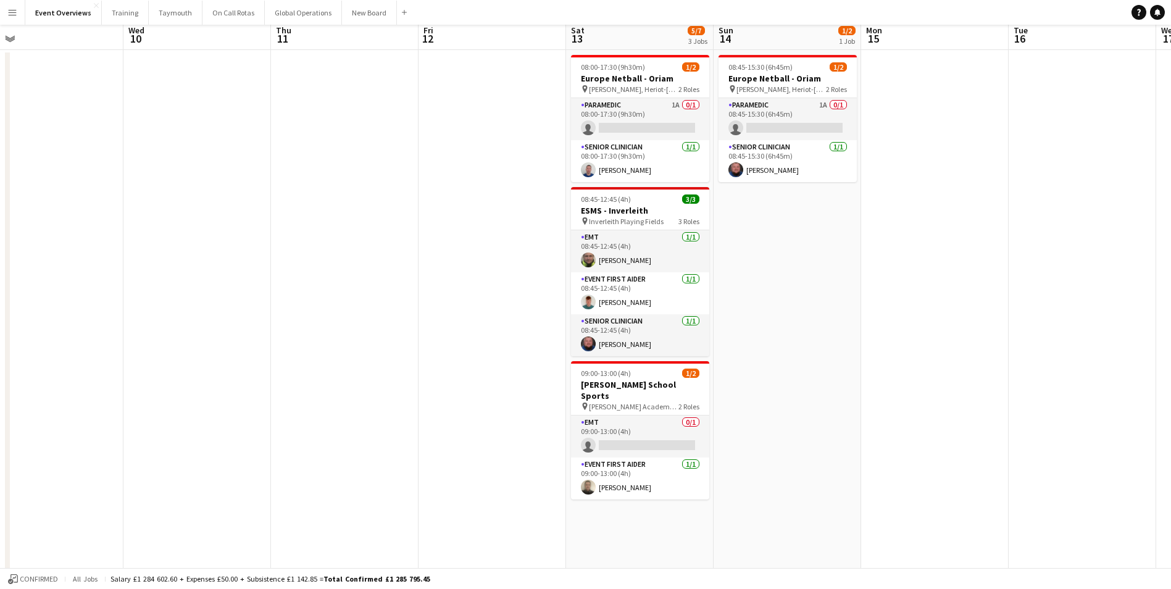
scroll to position [0, 0]
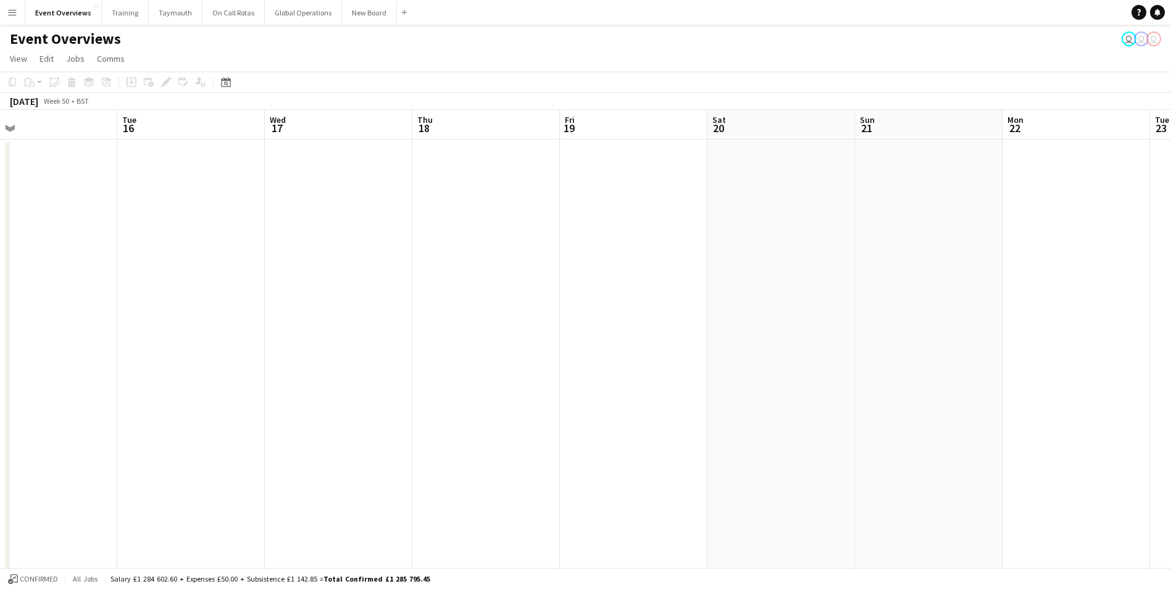
drag, startPoint x: 927, startPoint y: 361, endPoint x: 101, endPoint y: 373, distance: 826.1
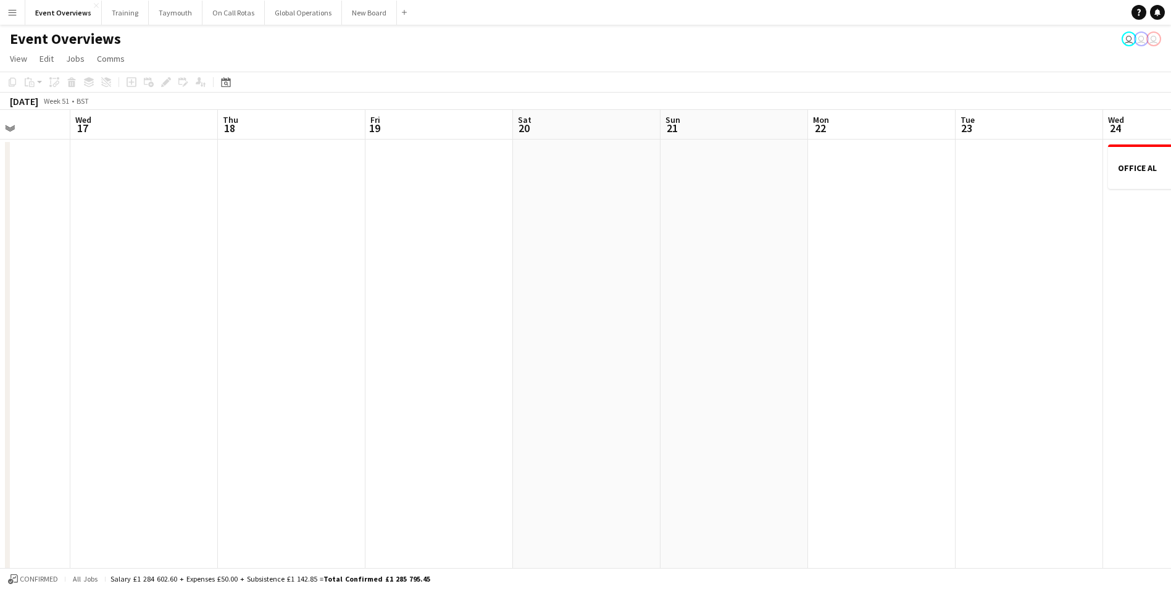
drag, startPoint x: 566, startPoint y: 355, endPoint x: 38, endPoint y: 363, distance: 527.9
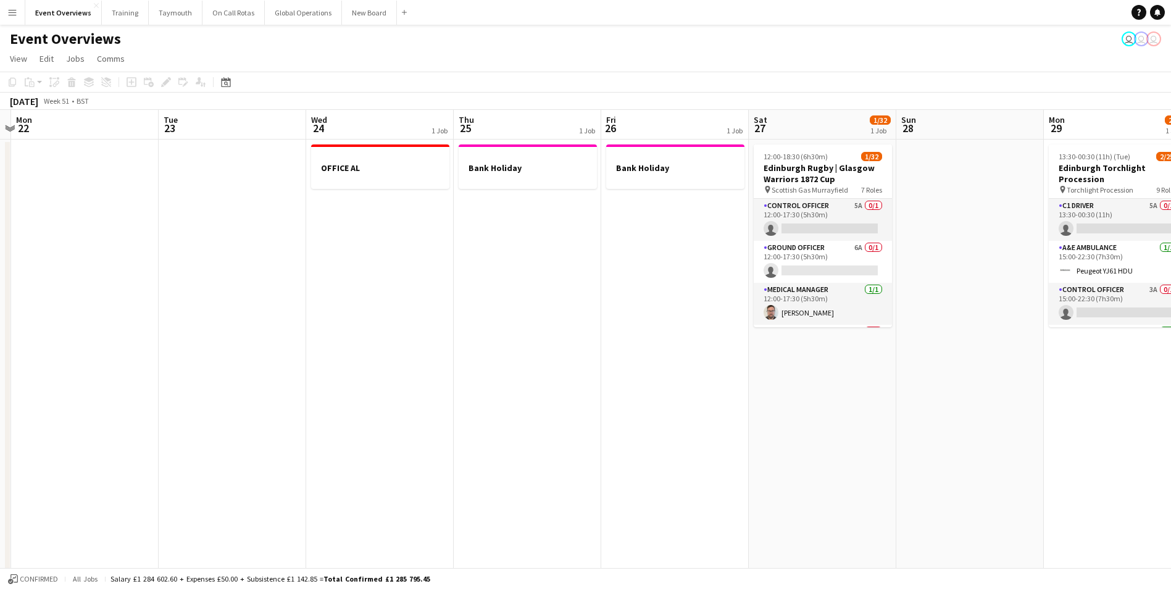
drag, startPoint x: 557, startPoint y: 339, endPoint x: 110, endPoint y: 355, distance: 447.2
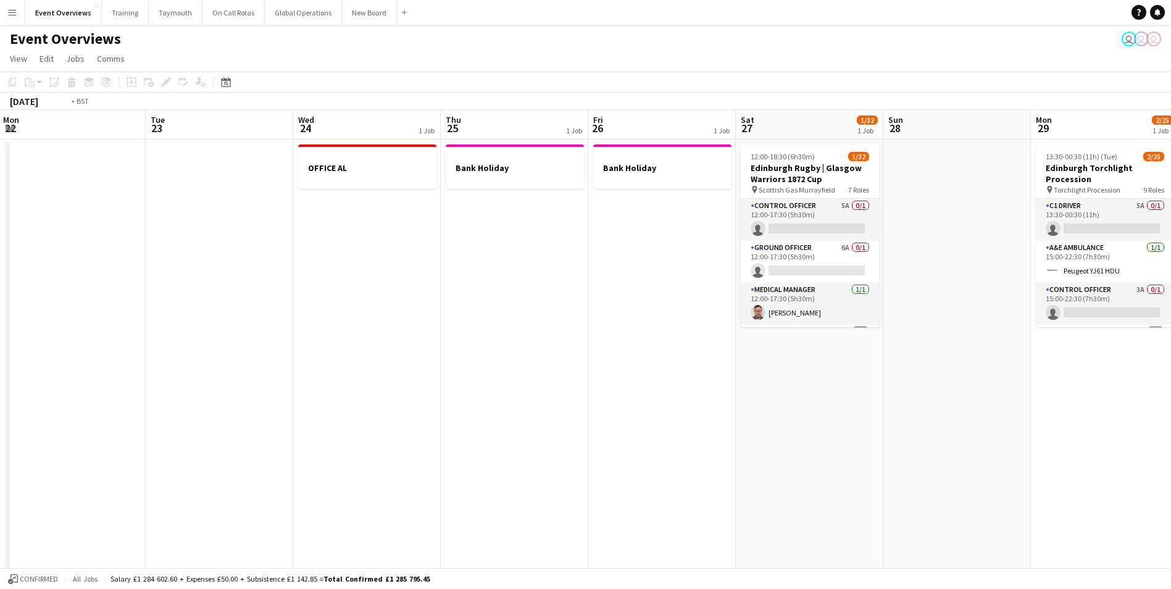
scroll to position [0, 442]
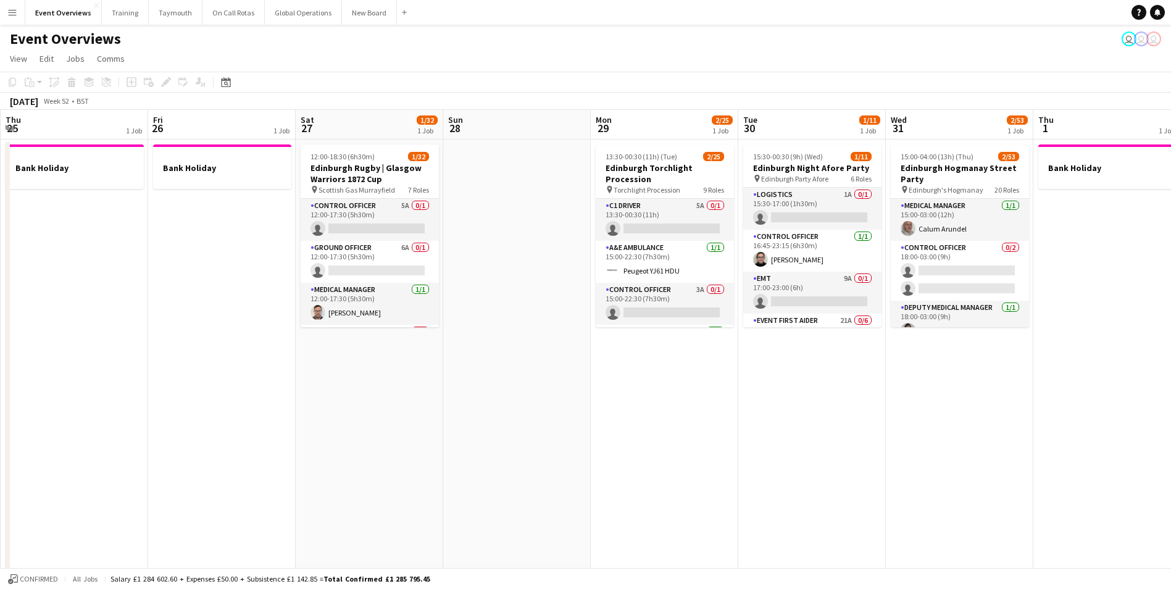
drag, startPoint x: 777, startPoint y: 373, endPoint x: 324, endPoint y: 383, distance: 452.6
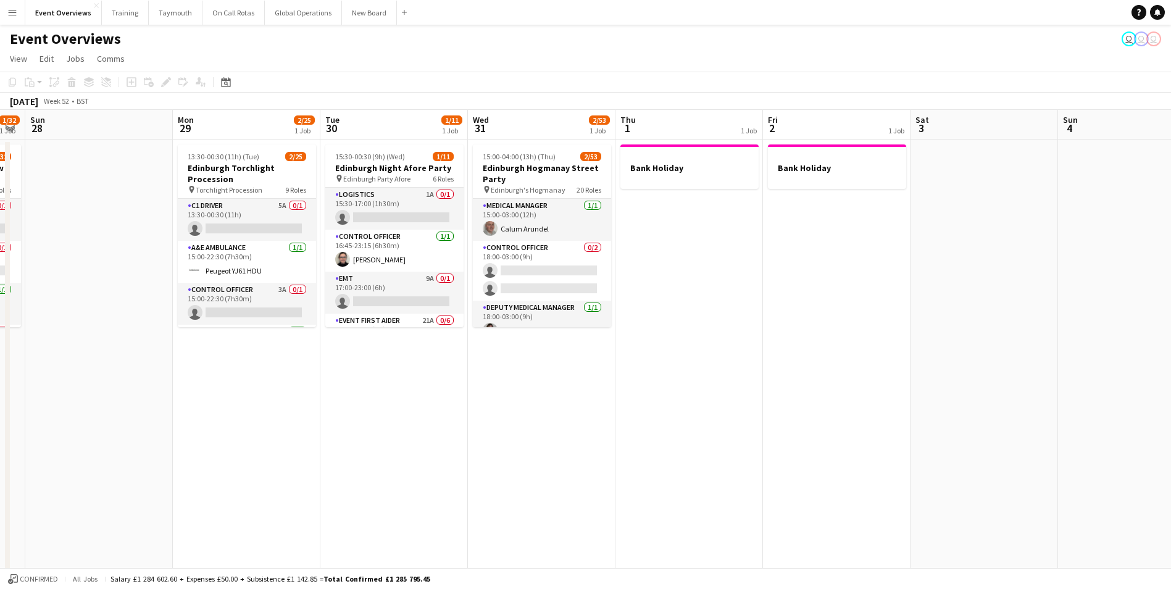
drag, startPoint x: 820, startPoint y: 404, endPoint x: 255, endPoint y: 456, distance: 567.9
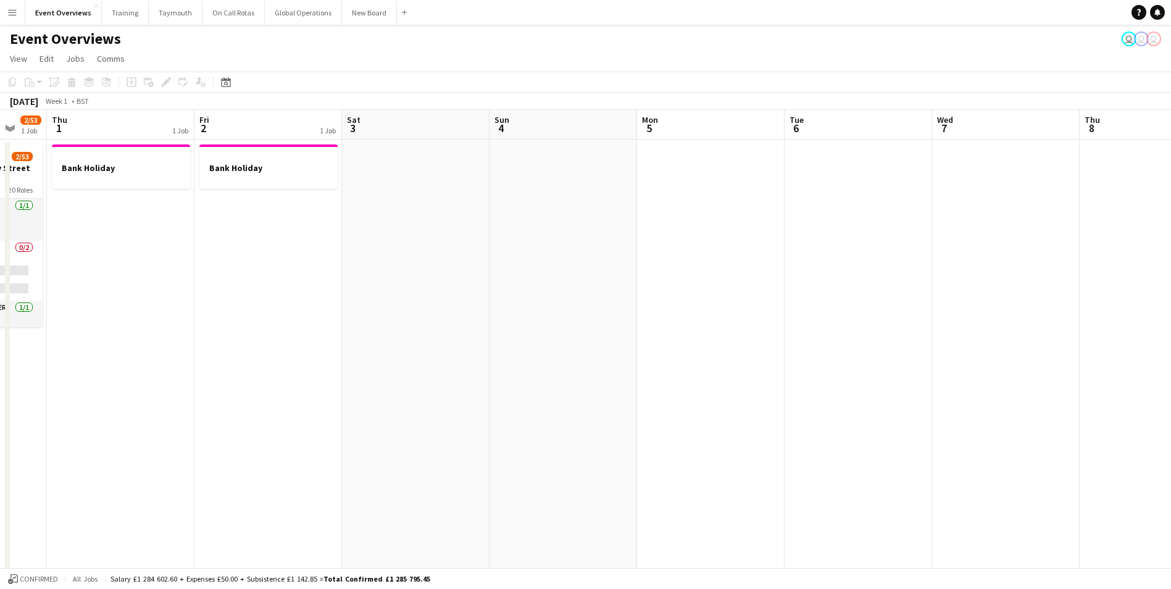
scroll to position [0, 426]
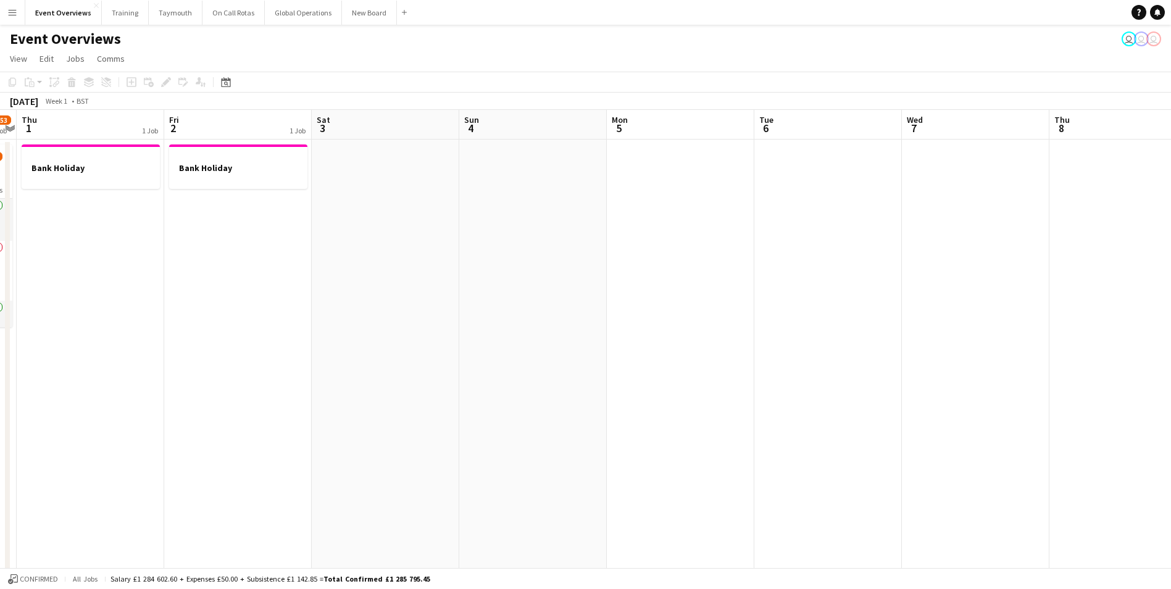
drag, startPoint x: 690, startPoint y: 443, endPoint x: 282, endPoint y: 468, distance: 408.8
click at [225, 86] on icon "Date picker" at bounding box center [226, 82] width 10 height 10
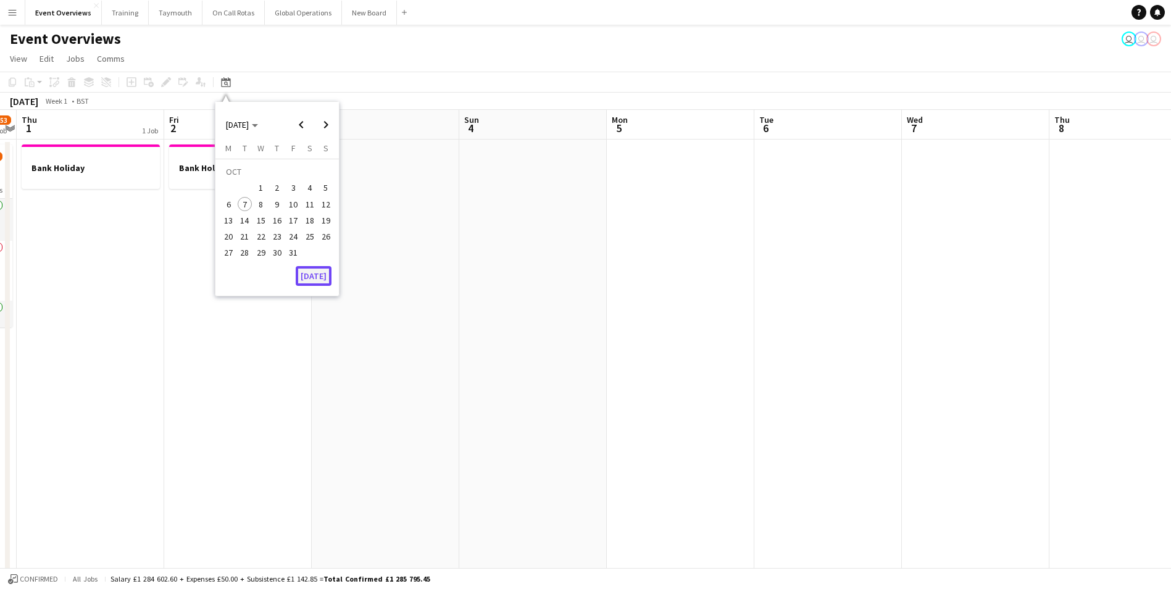
click at [317, 273] on button "[DATE]" at bounding box center [314, 276] width 36 height 20
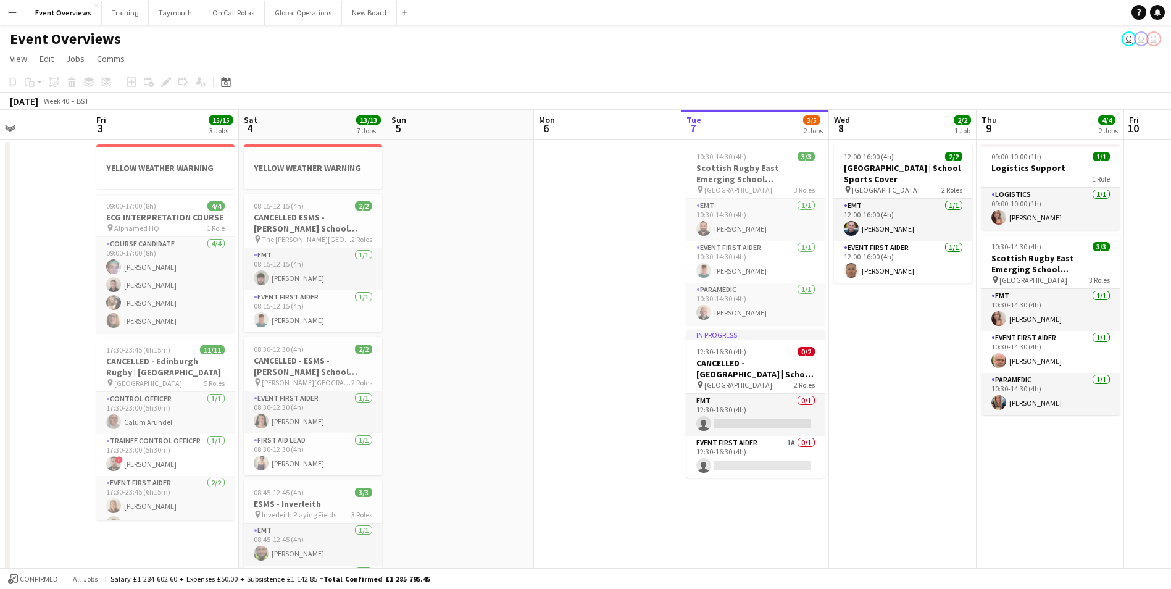
scroll to position [0, 329]
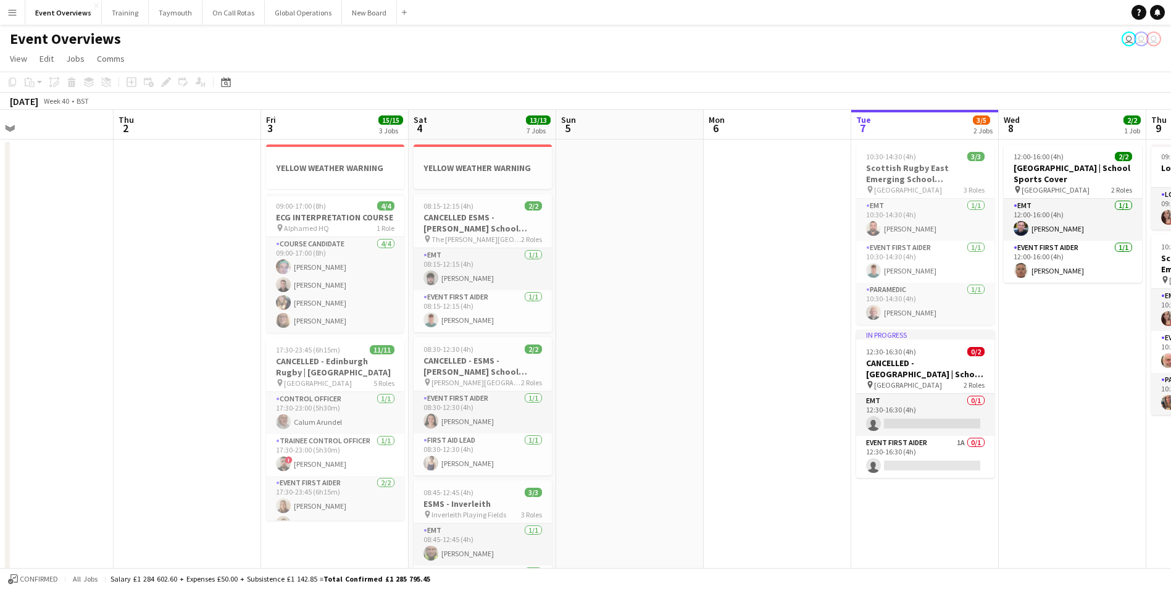
drag, startPoint x: 213, startPoint y: 362, endPoint x: 751, endPoint y: 356, distance: 538.4
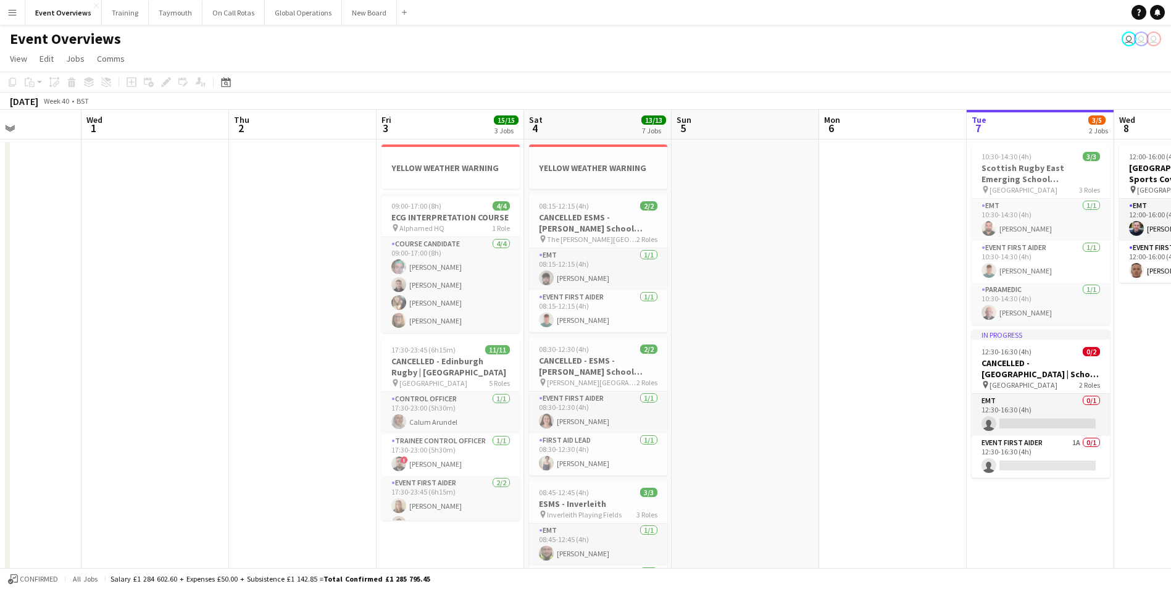
scroll to position [0, 319]
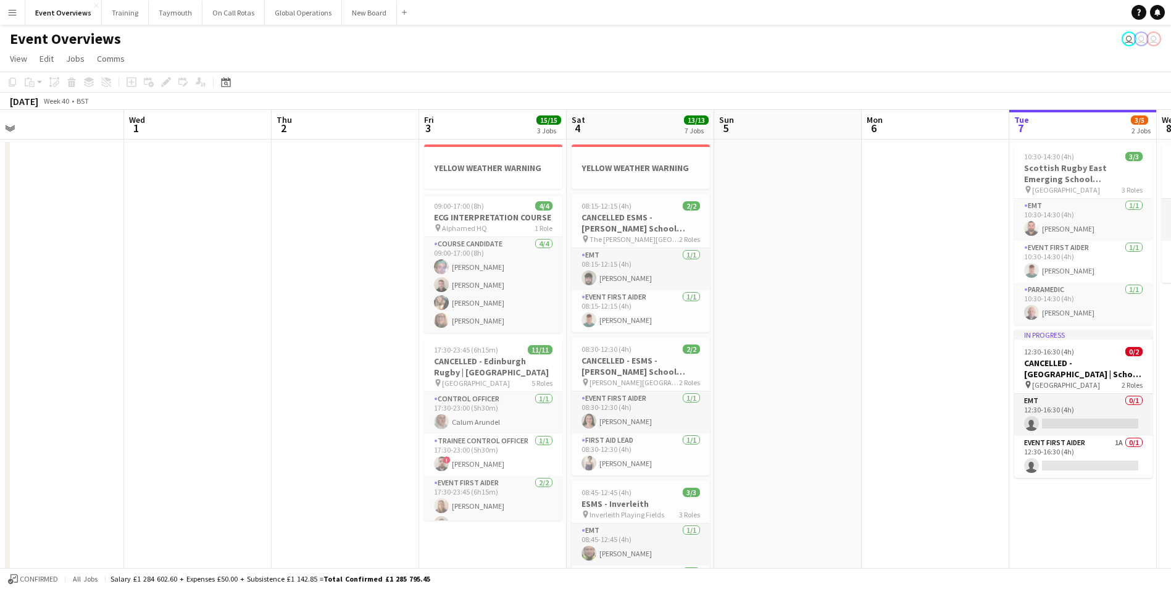
drag, startPoint x: 347, startPoint y: 385, endPoint x: 505, endPoint y: 377, distance: 158.2
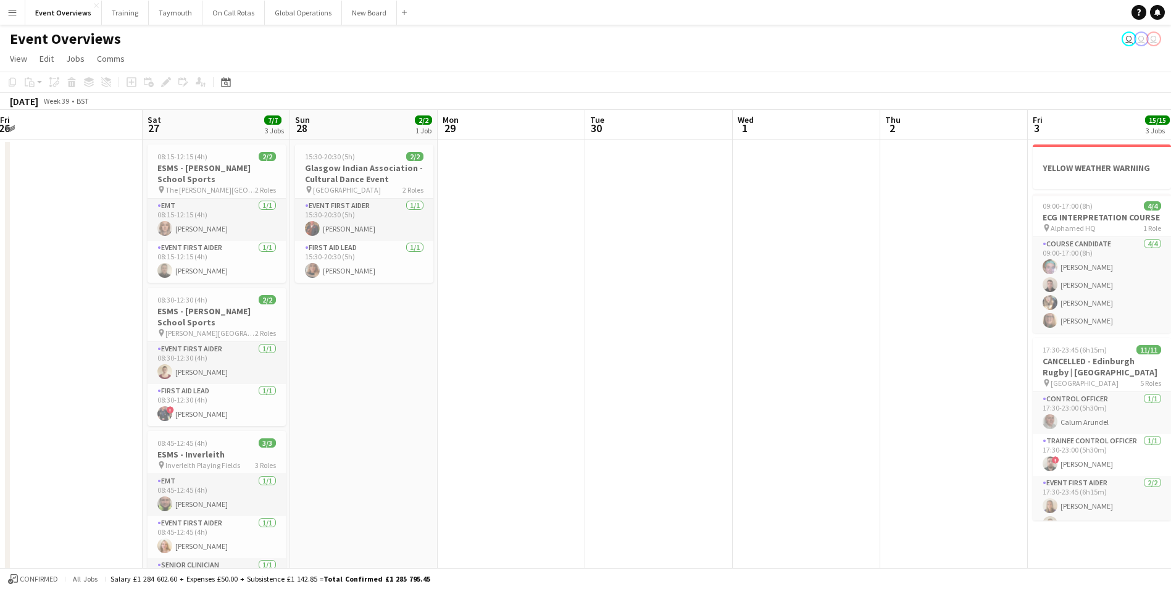
scroll to position [0, 274]
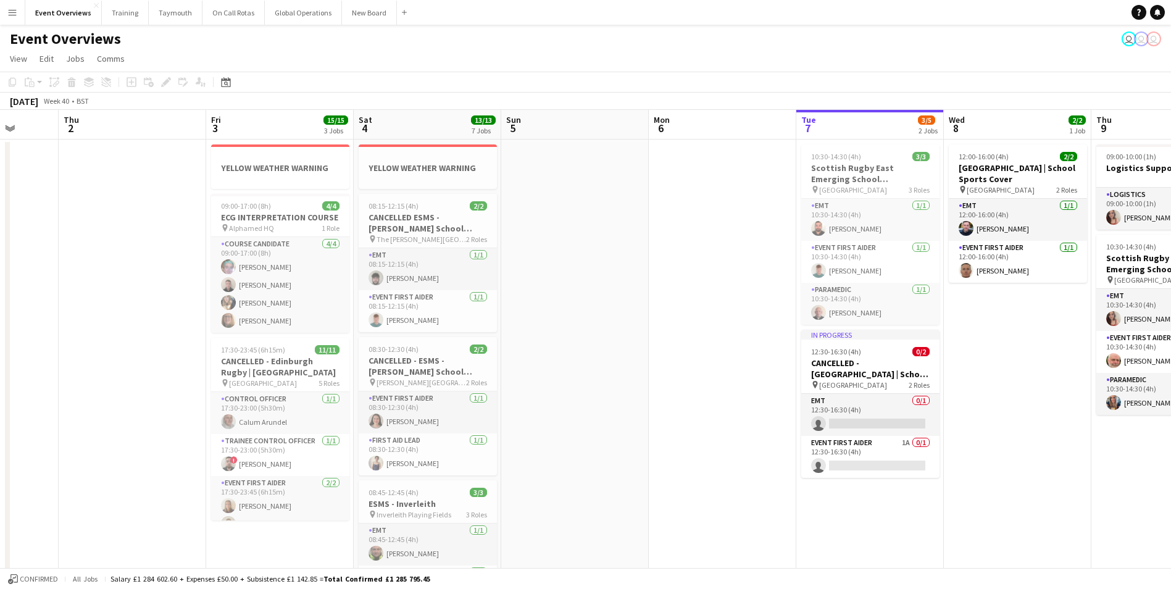
drag, startPoint x: 235, startPoint y: 387, endPoint x: 22, endPoint y: 333, distance: 219.7
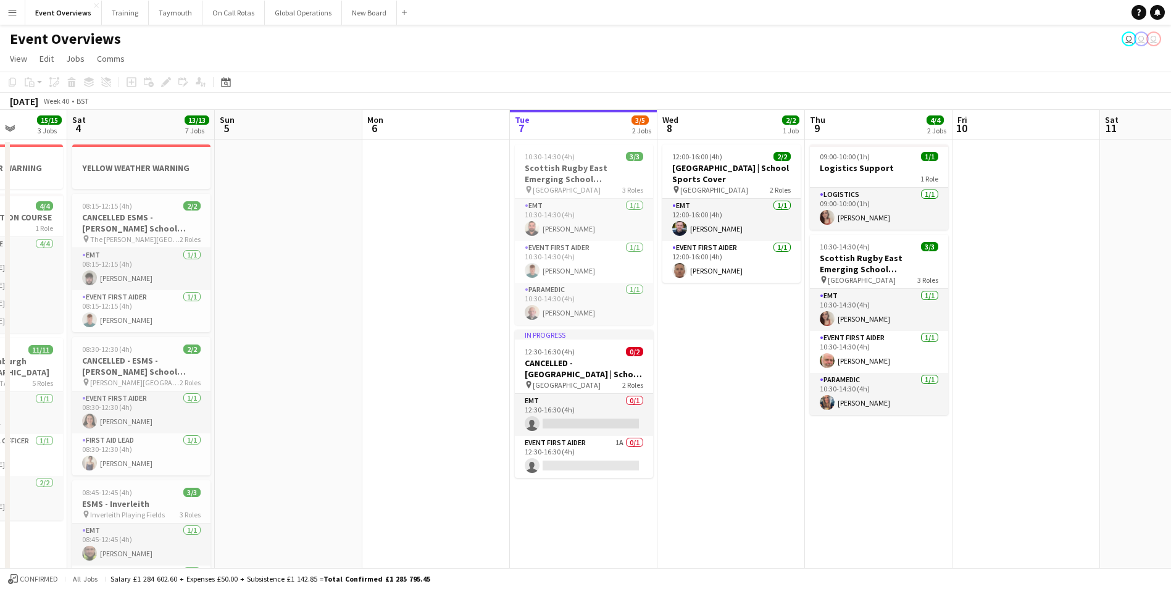
scroll to position [0, 385]
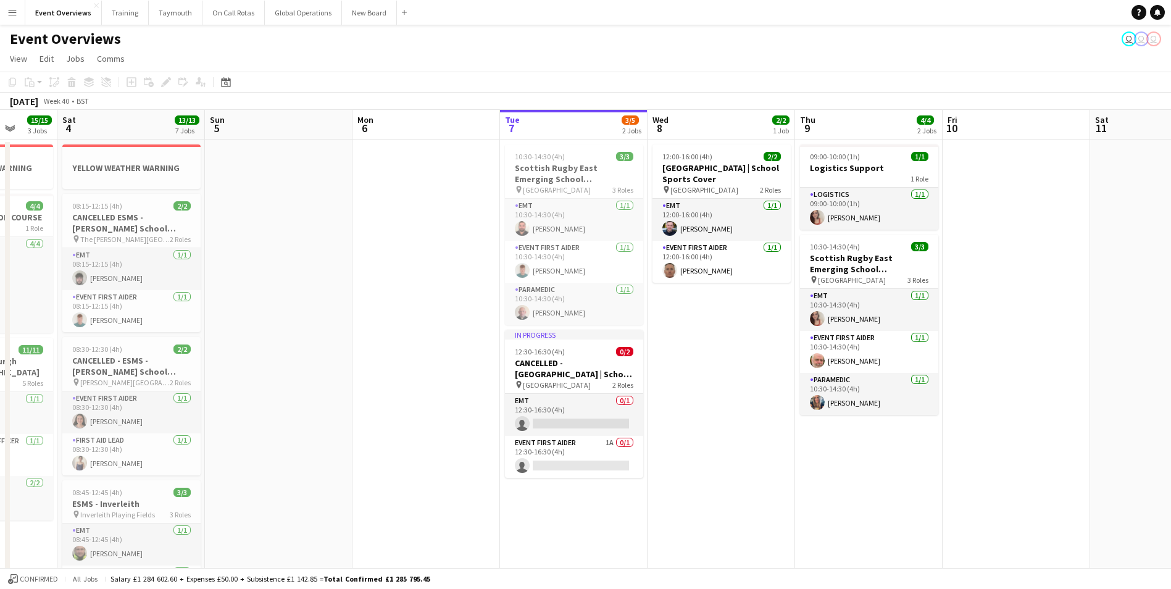
drag, startPoint x: 690, startPoint y: 319, endPoint x: 394, endPoint y: 336, distance: 296.8
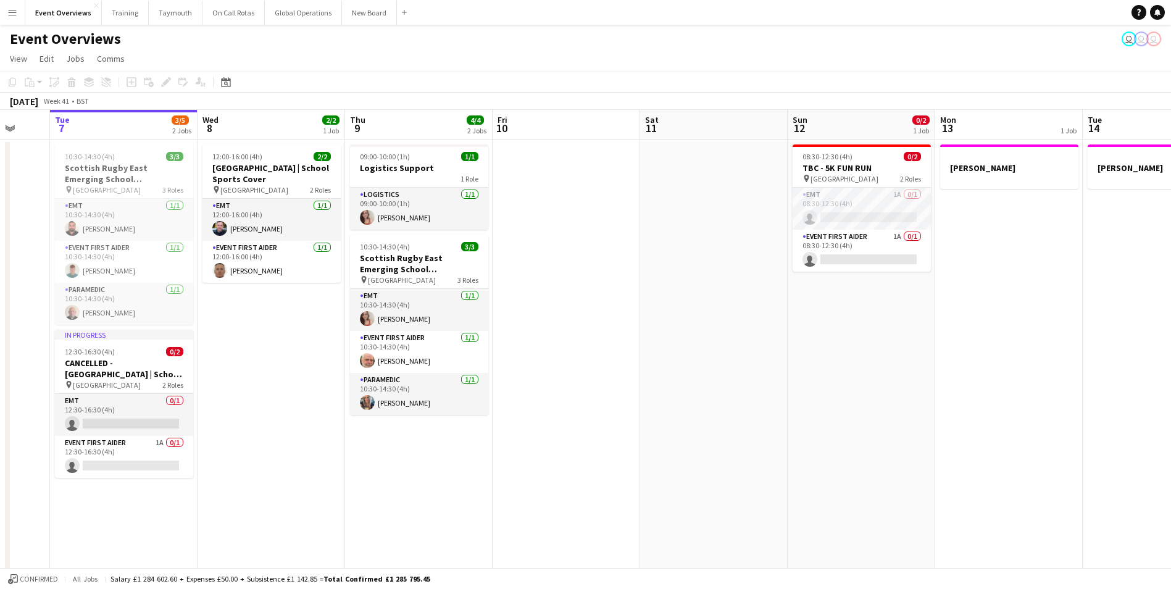
scroll to position [0, 372]
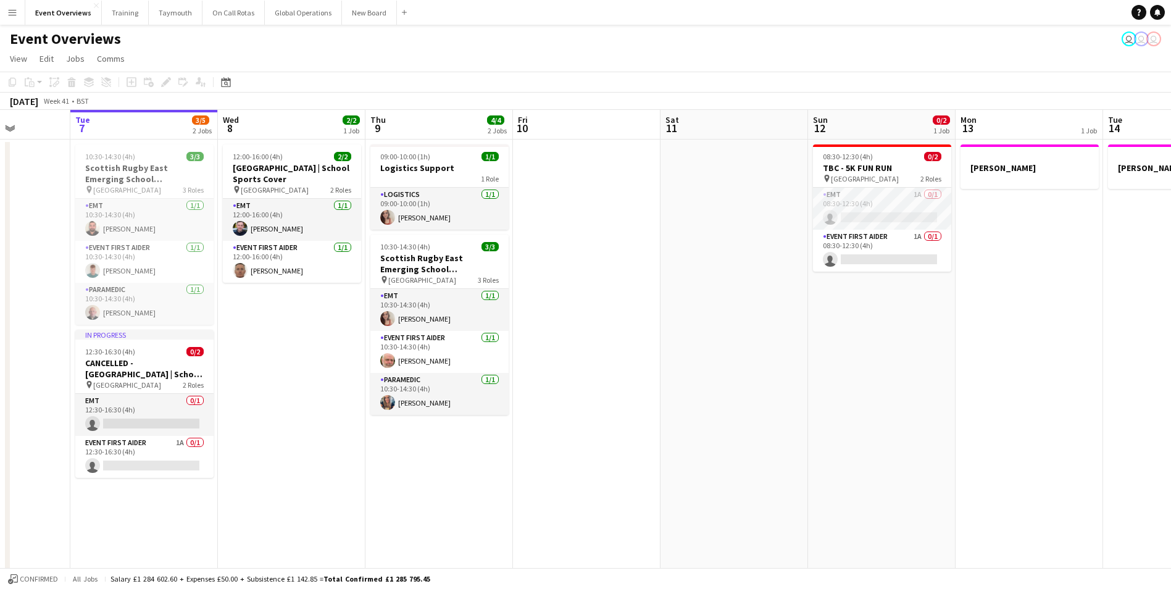
drag, startPoint x: 722, startPoint y: 412, endPoint x: 144, endPoint y: 394, distance: 577.5
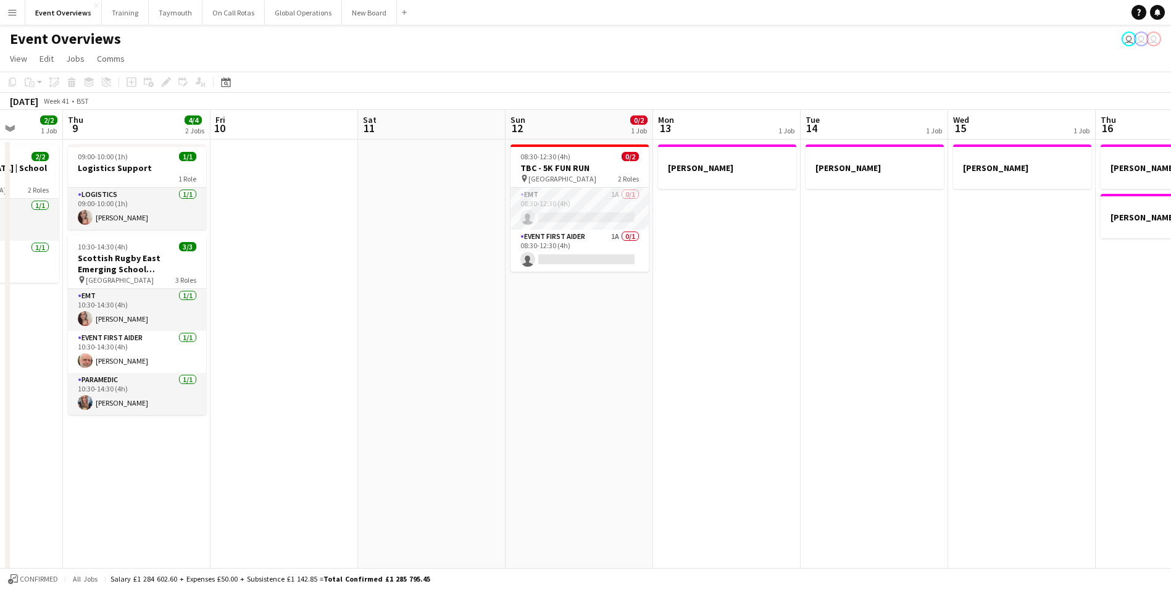
scroll to position [0, 414]
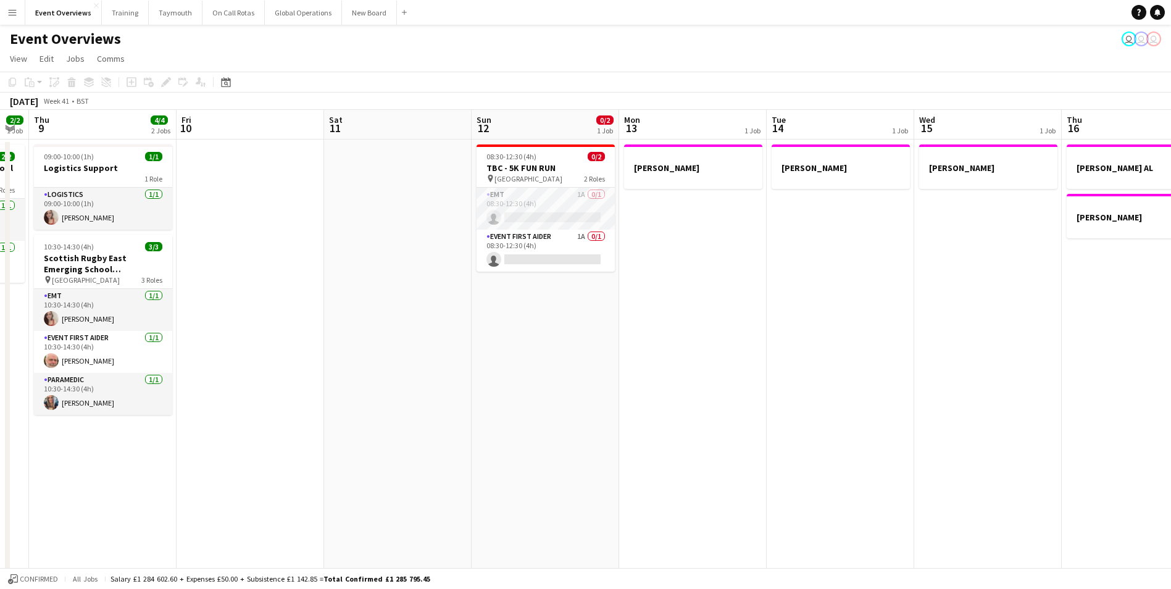
drag, startPoint x: 856, startPoint y: 403, endPoint x: 667, endPoint y: 423, distance: 190.0
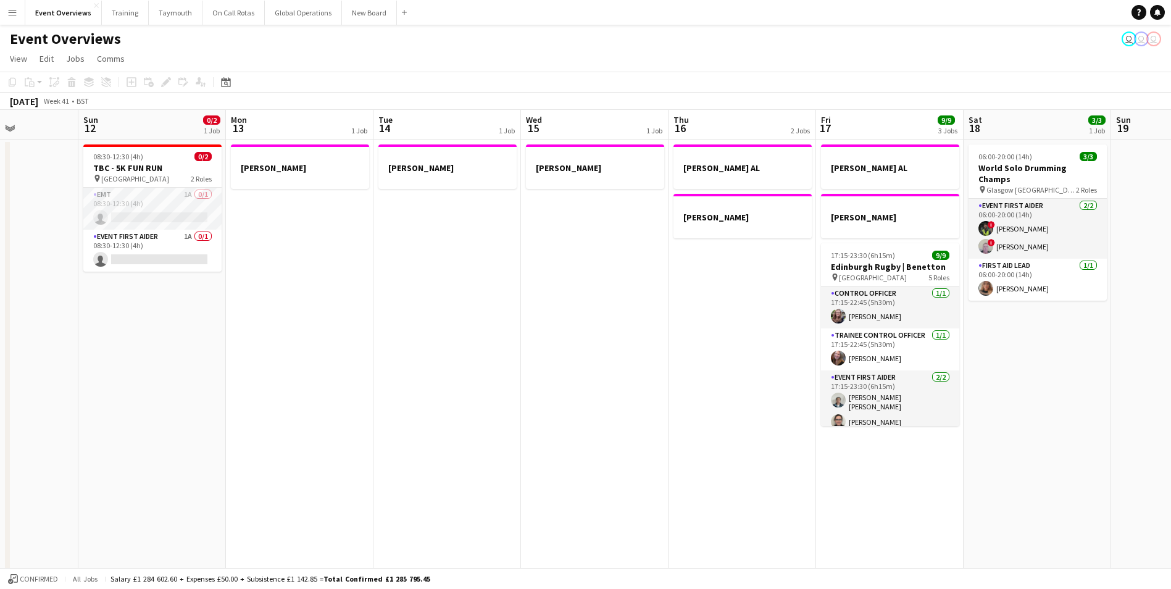
scroll to position [0, 449]
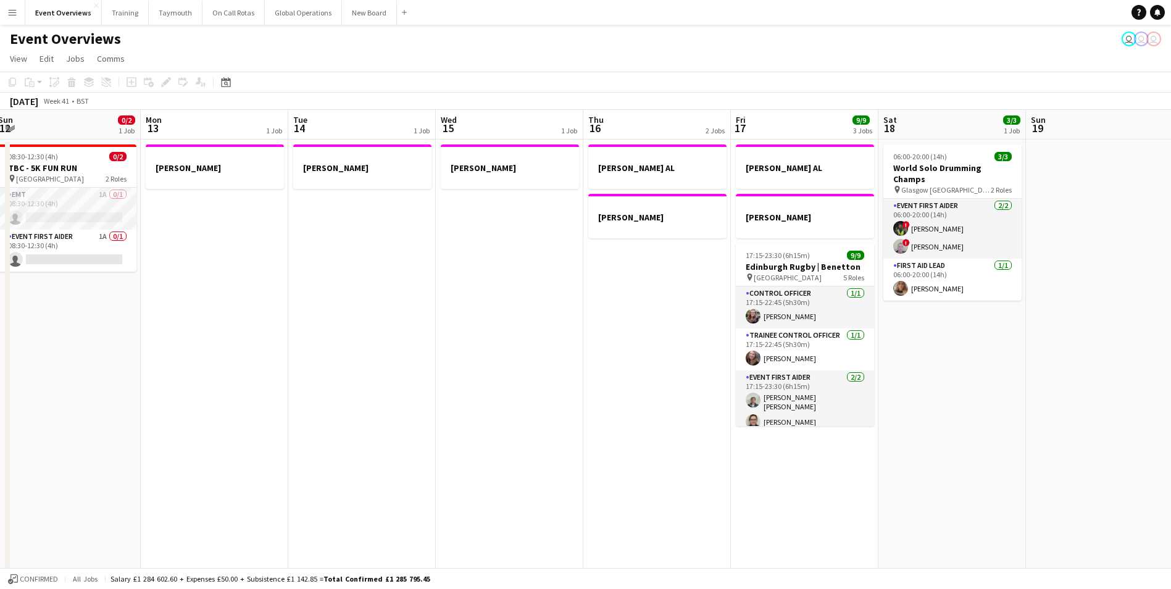
drag, startPoint x: 738, startPoint y: 423, endPoint x: 274, endPoint y: 452, distance: 465.1
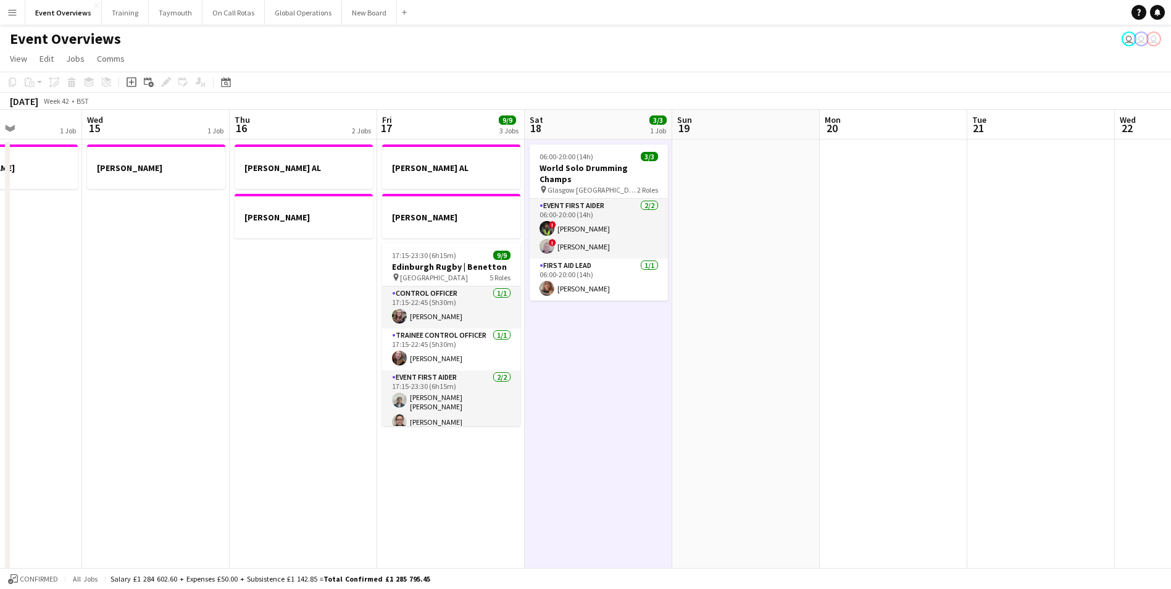
scroll to position [0, 413]
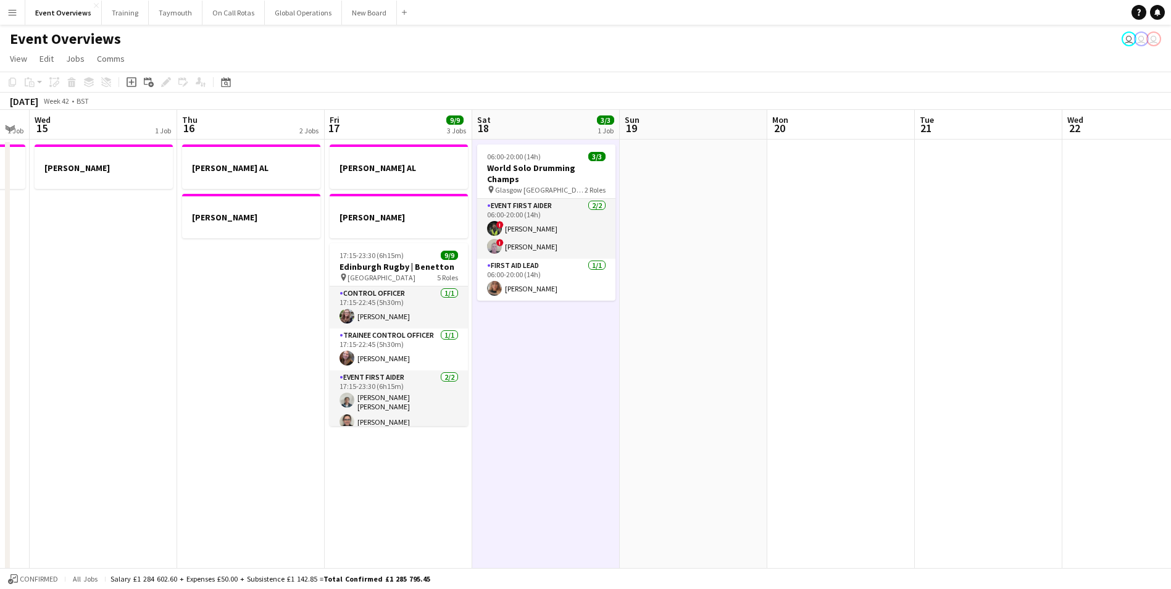
drag, startPoint x: 987, startPoint y: 375, endPoint x: 581, endPoint y: 392, distance: 406.6
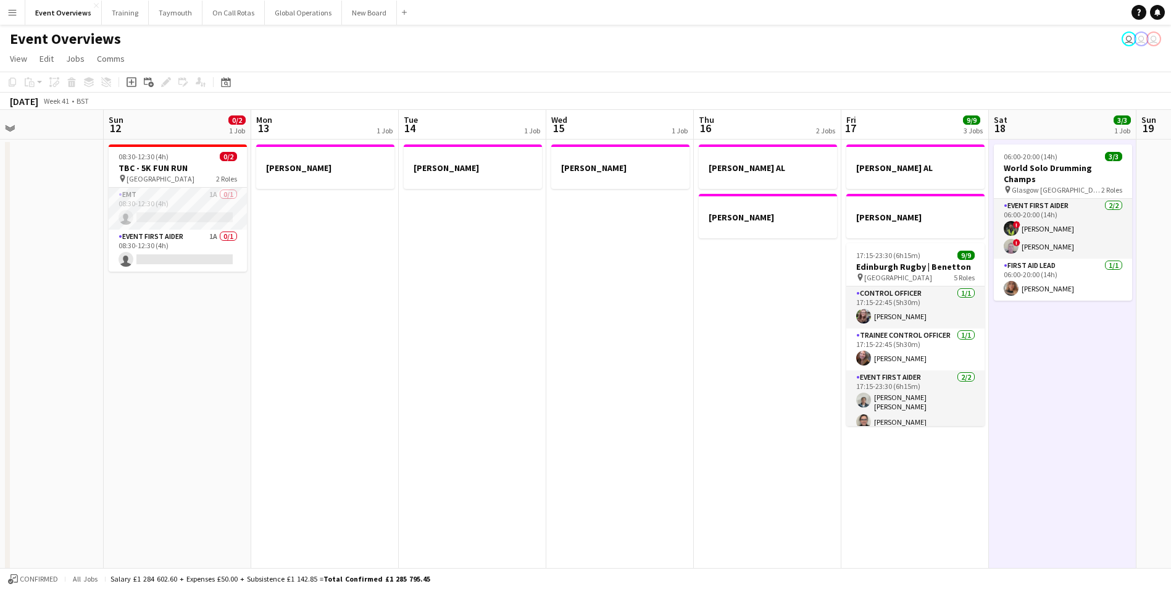
drag, startPoint x: 578, startPoint y: 422, endPoint x: 1099, endPoint y: 410, distance: 521.8
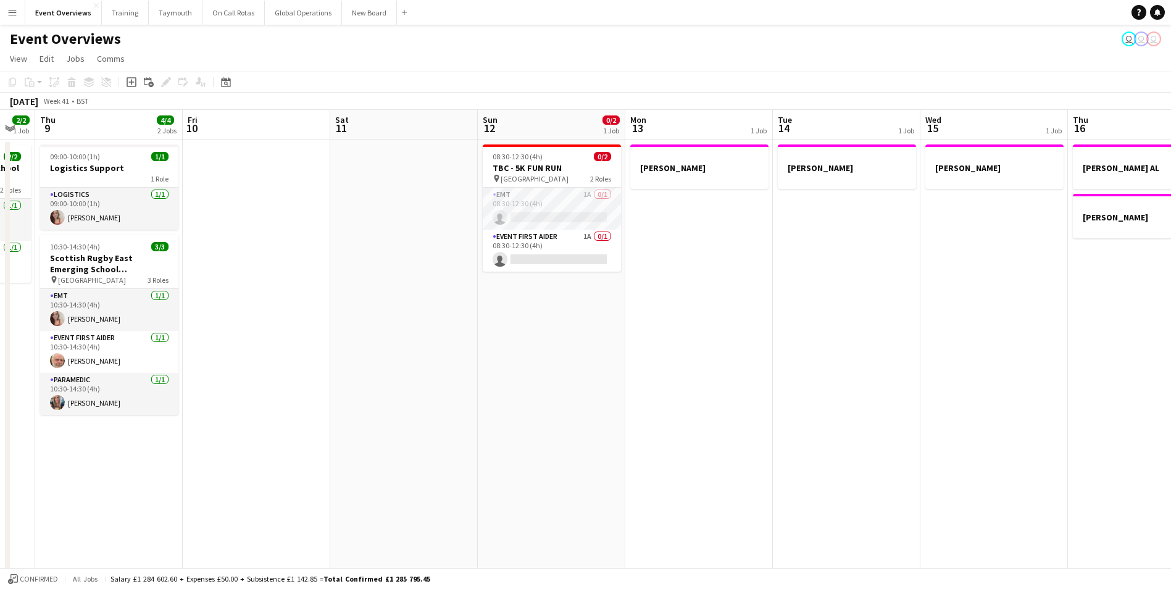
scroll to position [0, 366]
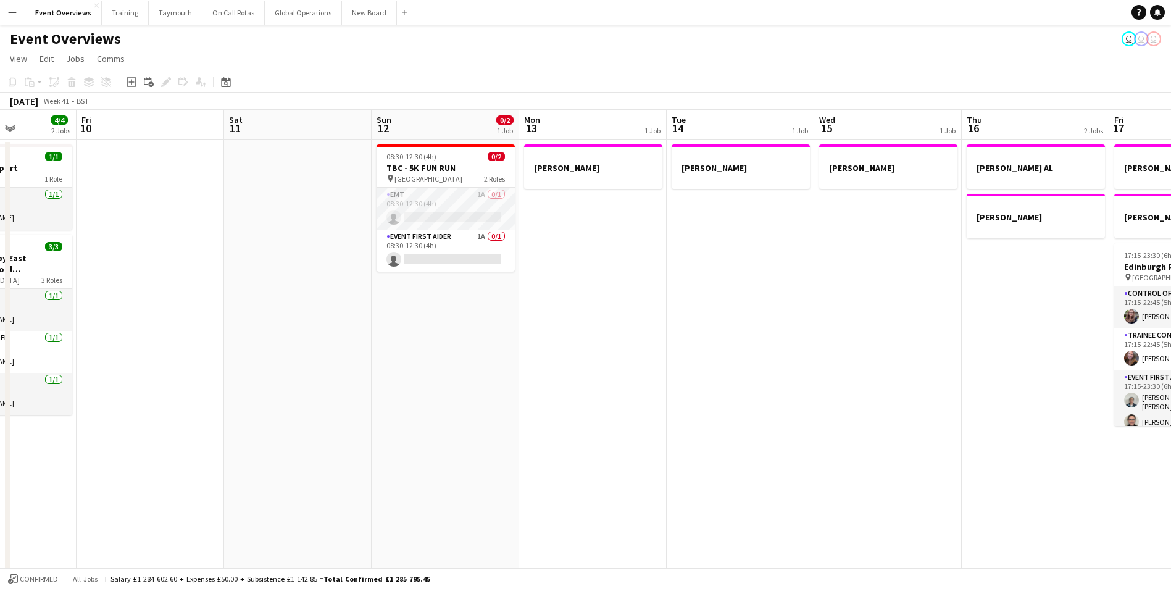
drag, startPoint x: 490, startPoint y: 430, endPoint x: 747, endPoint y: 432, distance: 256.8
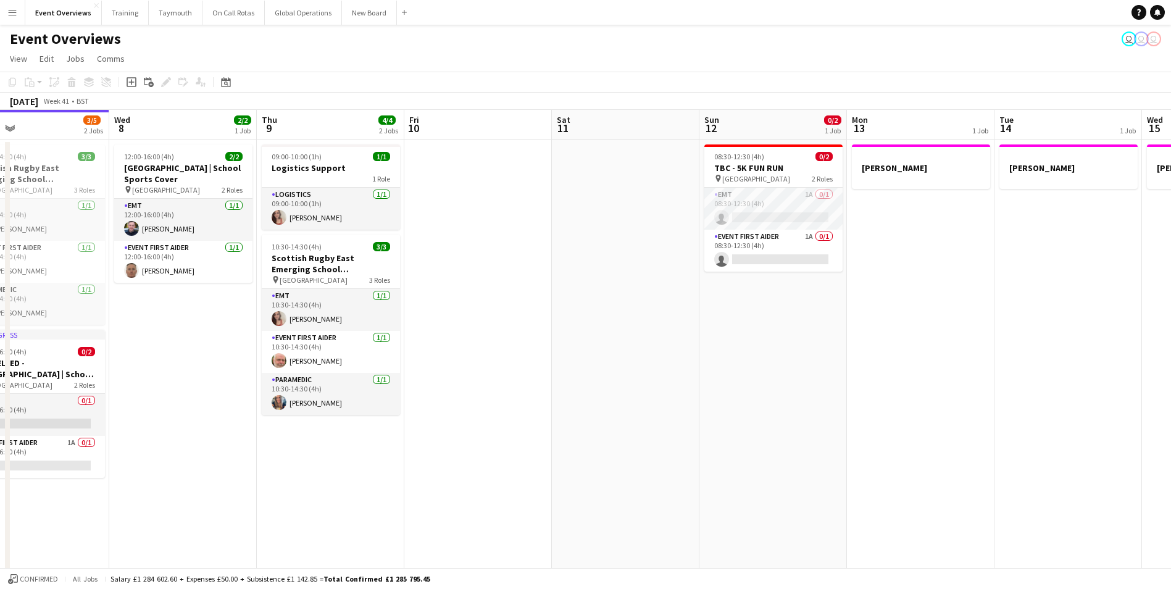
drag, startPoint x: 727, startPoint y: 436, endPoint x: 1037, endPoint y: 425, distance: 310.1
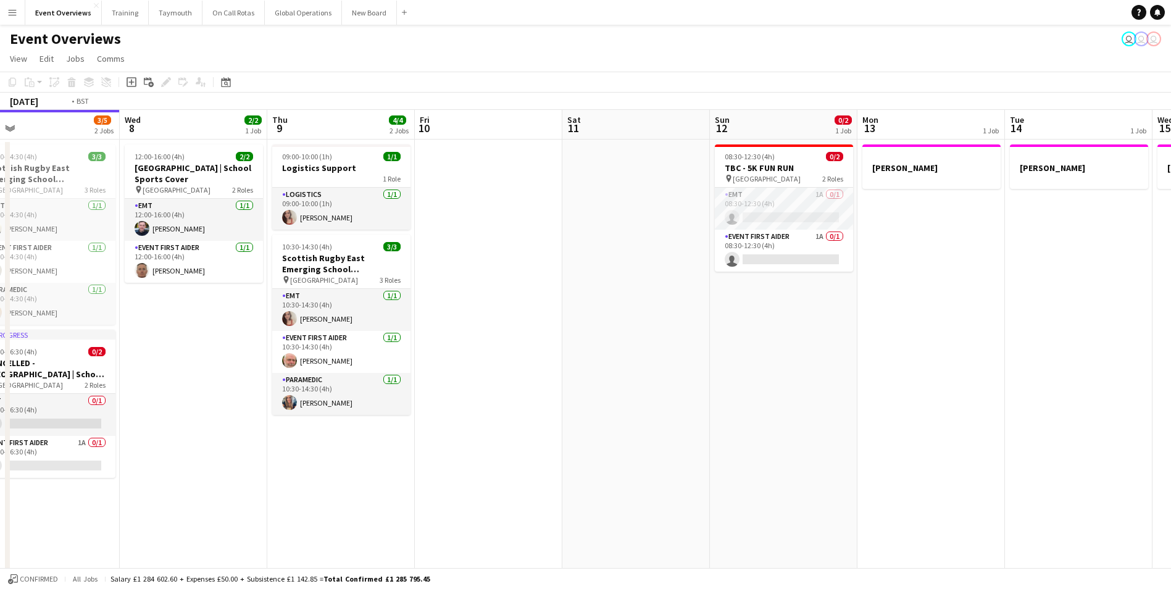
drag, startPoint x: 723, startPoint y: 415, endPoint x: 945, endPoint y: 393, distance: 222.7
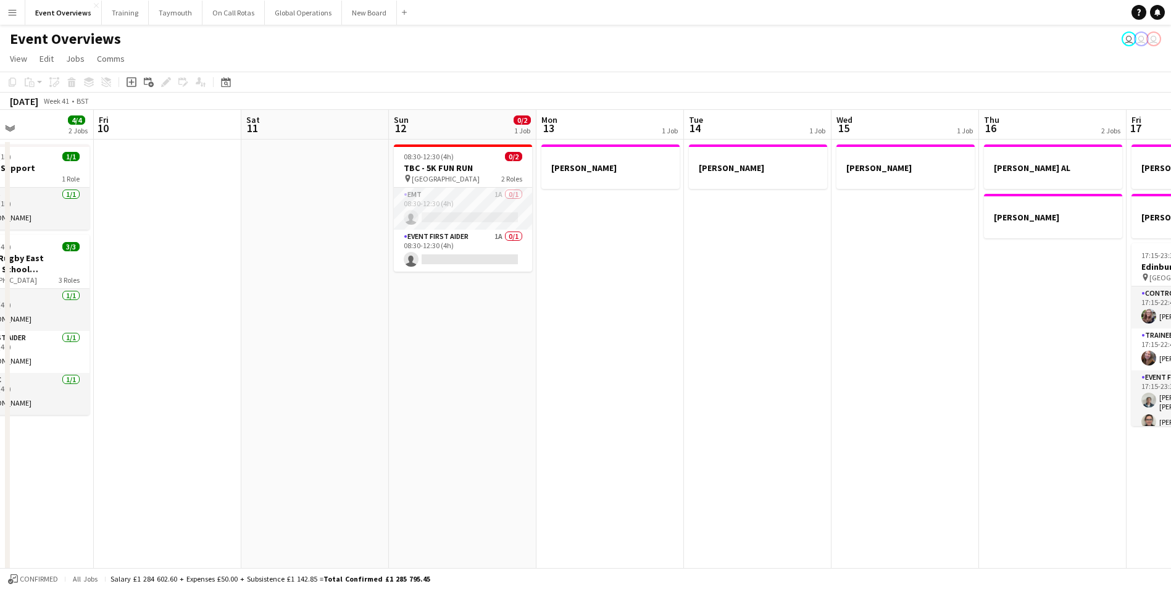
scroll to position [0, 359]
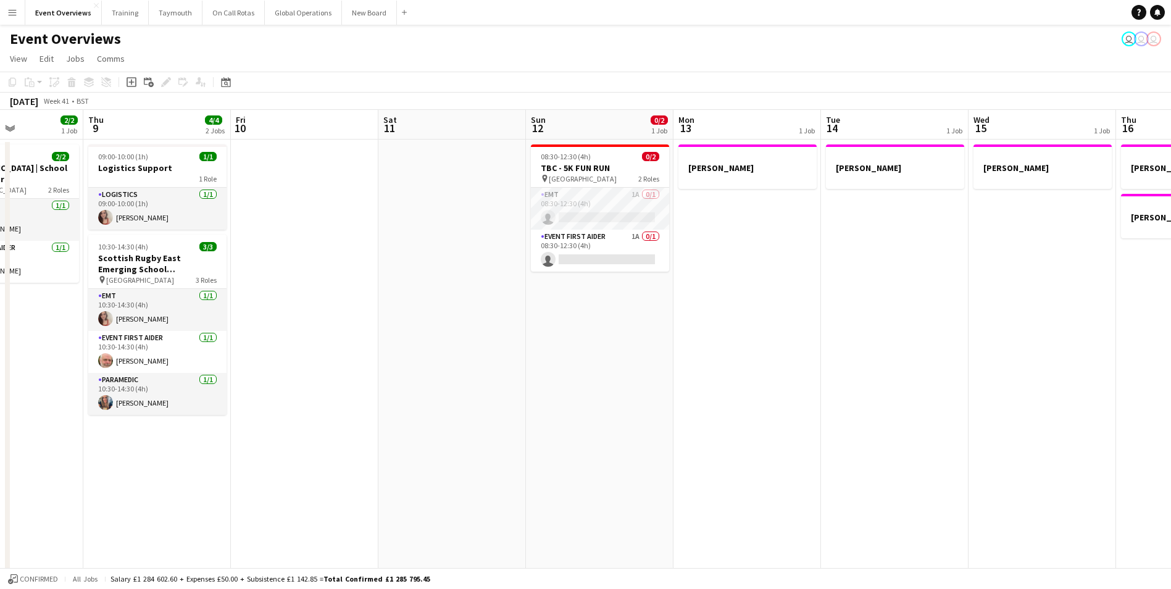
drag, startPoint x: 940, startPoint y: 399, endPoint x: 131, endPoint y: 436, distance: 808.9
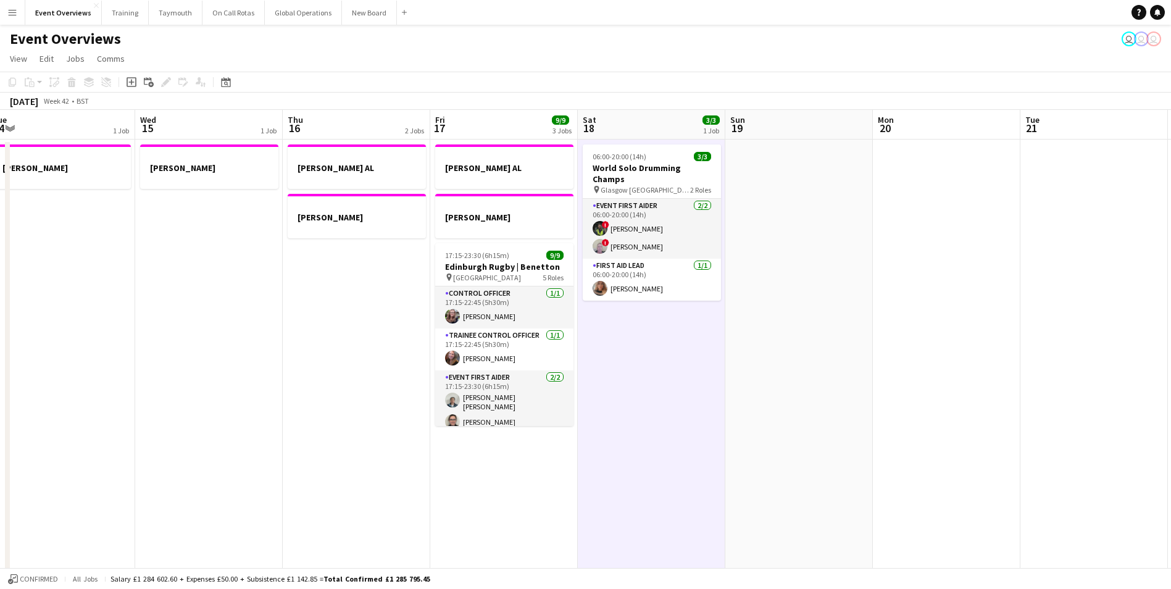
drag, startPoint x: 819, startPoint y: 299, endPoint x: 294, endPoint y: 334, distance: 525.3
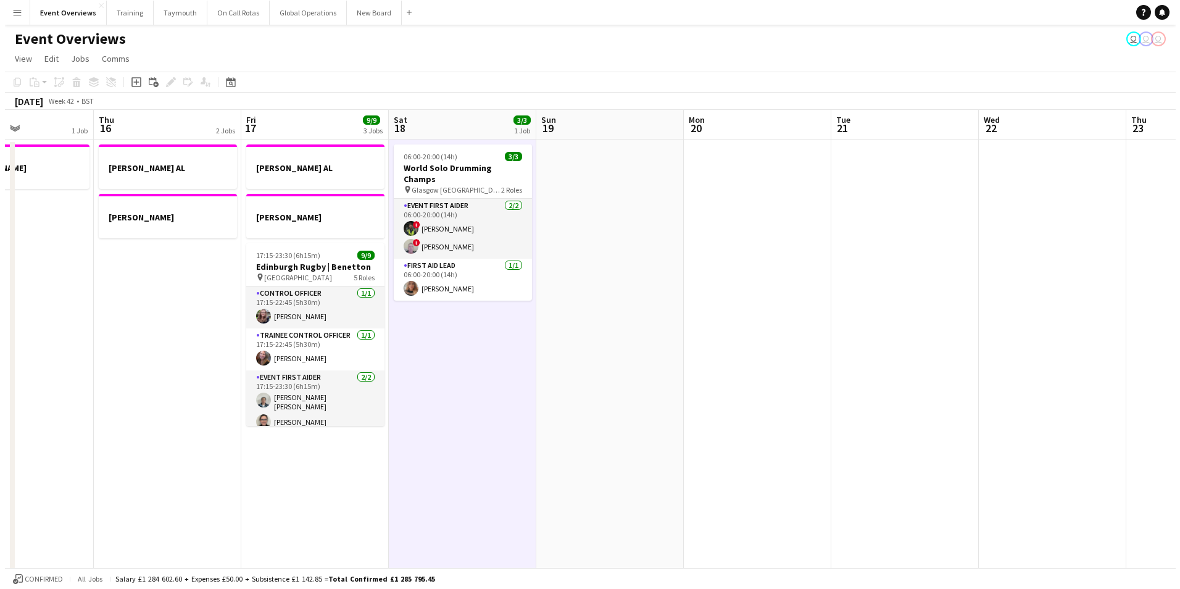
scroll to position [0, 404]
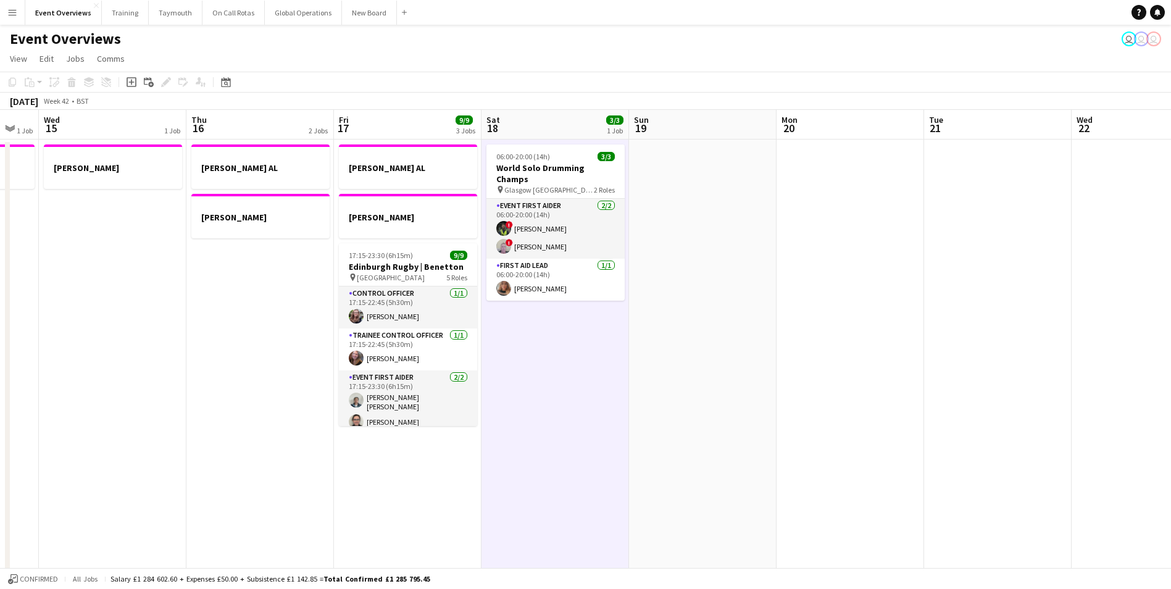
drag, startPoint x: 717, startPoint y: 348, endPoint x: 474, endPoint y: 377, distance: 245.5
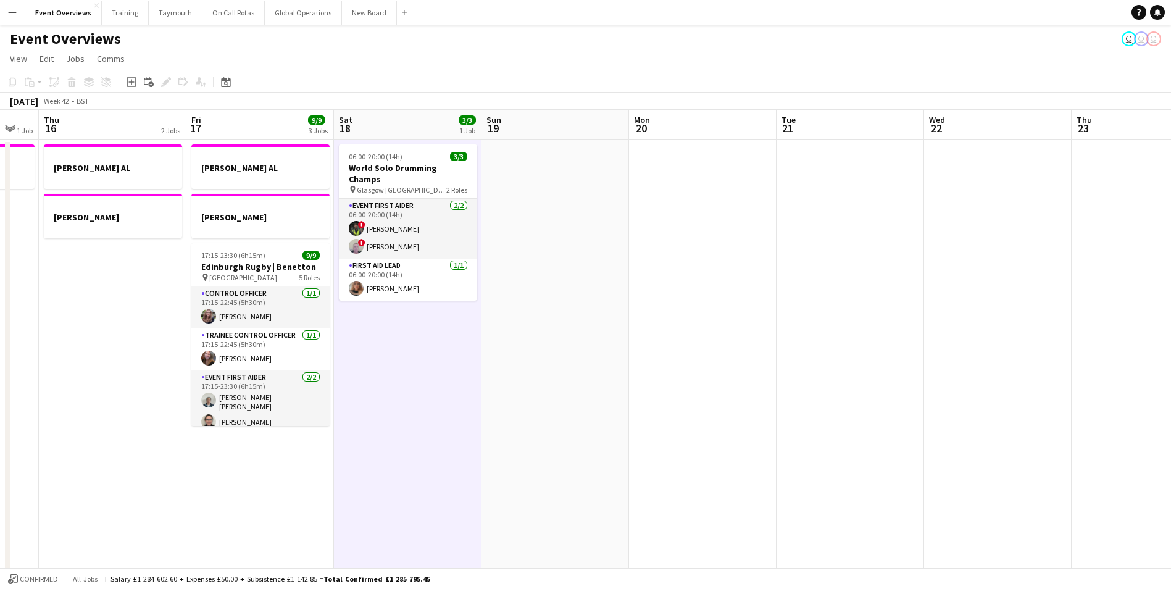
click at [13, 12] on app-icon "Menu" at bounding box center [12, 12] width 10 height 10
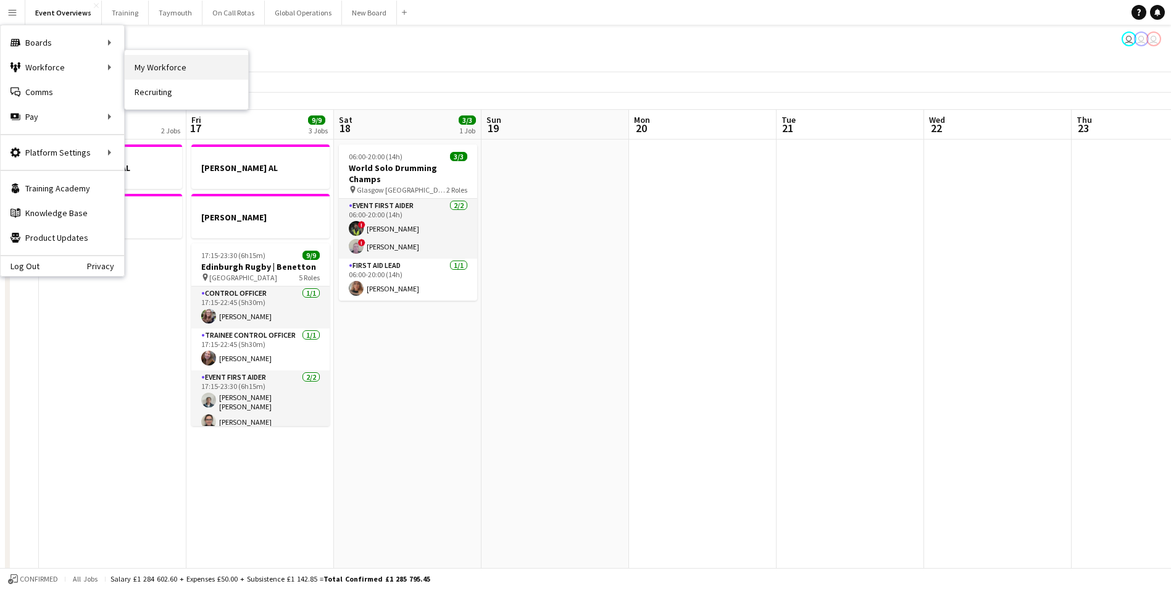
click at [153, 64] on link "My Workforce" at bounding box center [186, 67] width 123 height 25
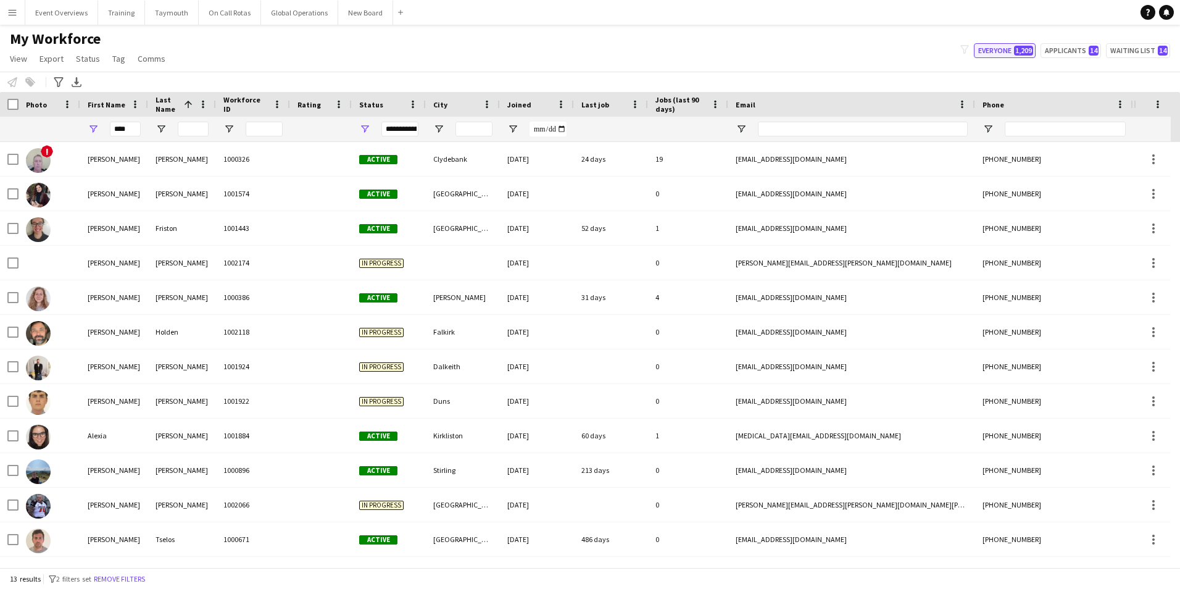
click at [996, 52] on button "Everyone 1,209" at bounding box center [1005, 50] width 62 height 15
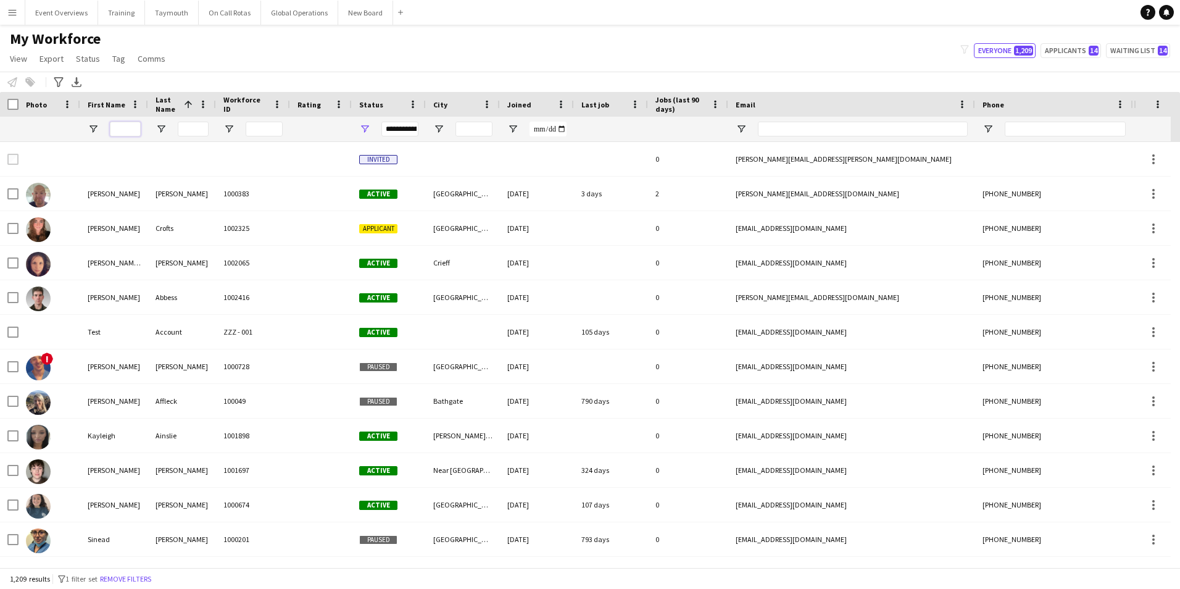
click at [128, 128] on input "First Name Filter Input" at bounding box center [125, 129] width 31 height 15
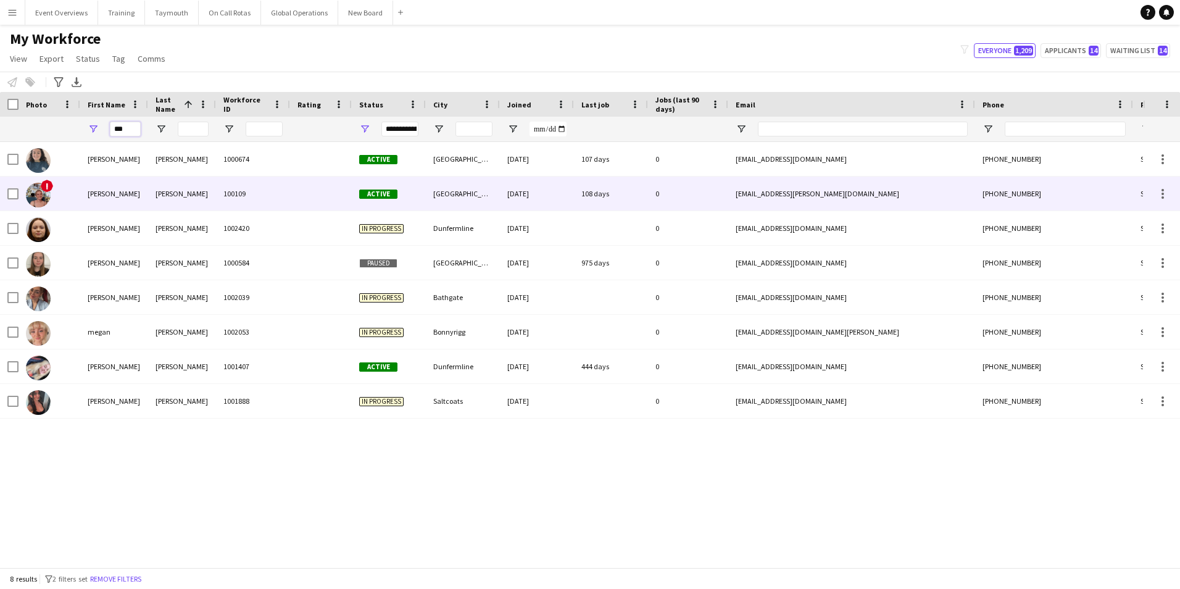
type input "***"
click at [90, 193] on div "[PERSON_NAME]" at bounding box center [114, 194] width 68 height 34
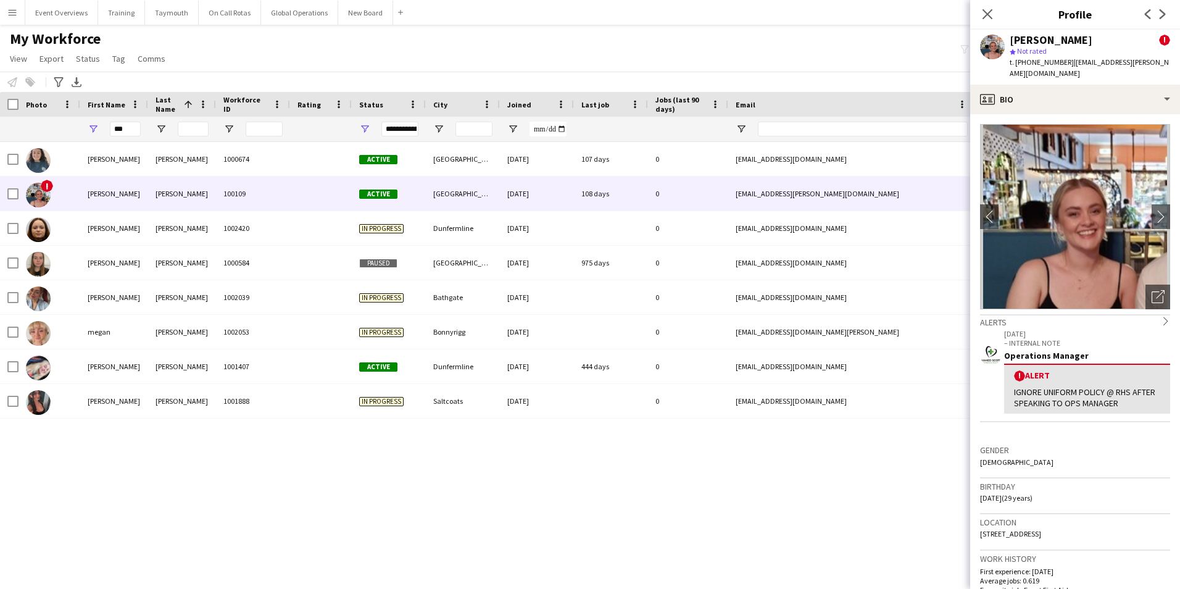
click at [1072, 207] on img at bounding box center [1075, 216] width 190 height 185
click at [1153, 291] on icon at bounding box center [1158, 297] width 12 height 12
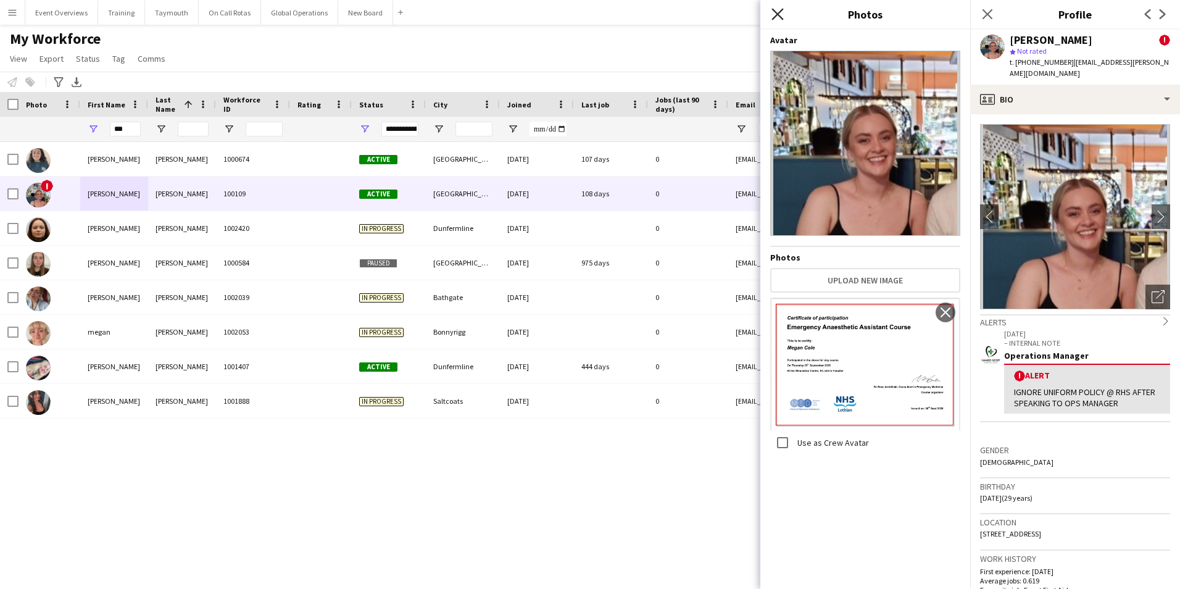
click at [778, 17] on icon "Close pop-in" at bounding box center [778, 14] width 12 height 12
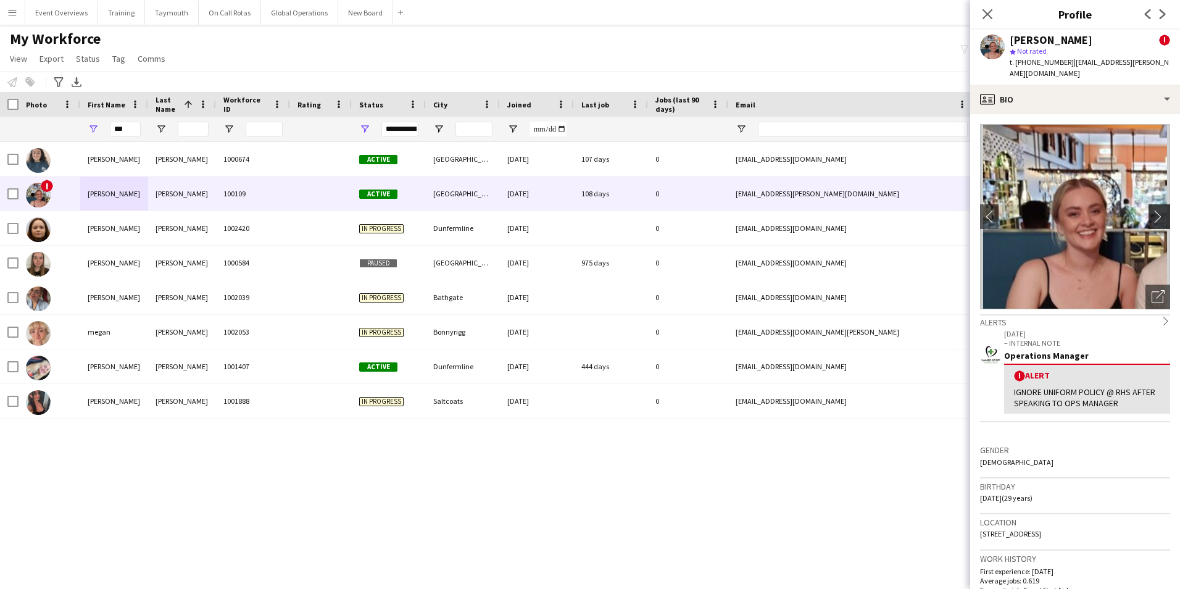
click at [1155, 210] on app-icon "chevron-right" at bounding box center [1161, 216] width 19 height 13
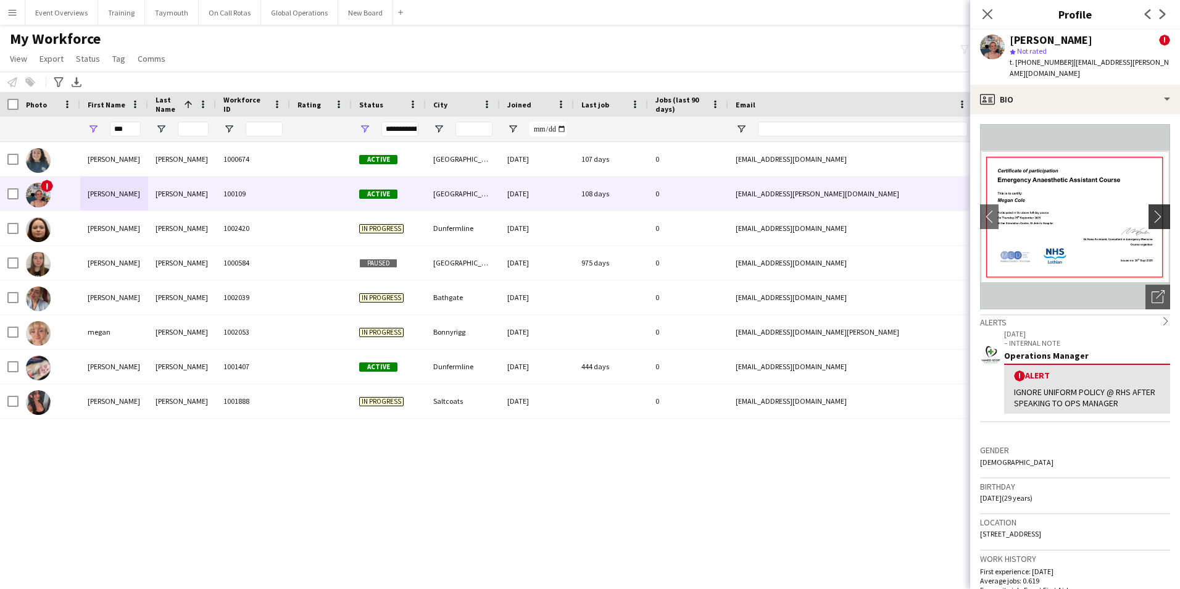
click at [1155, 210] on app-icon "chevron-right" at bounding box center [1161, 216] width 19 height 13
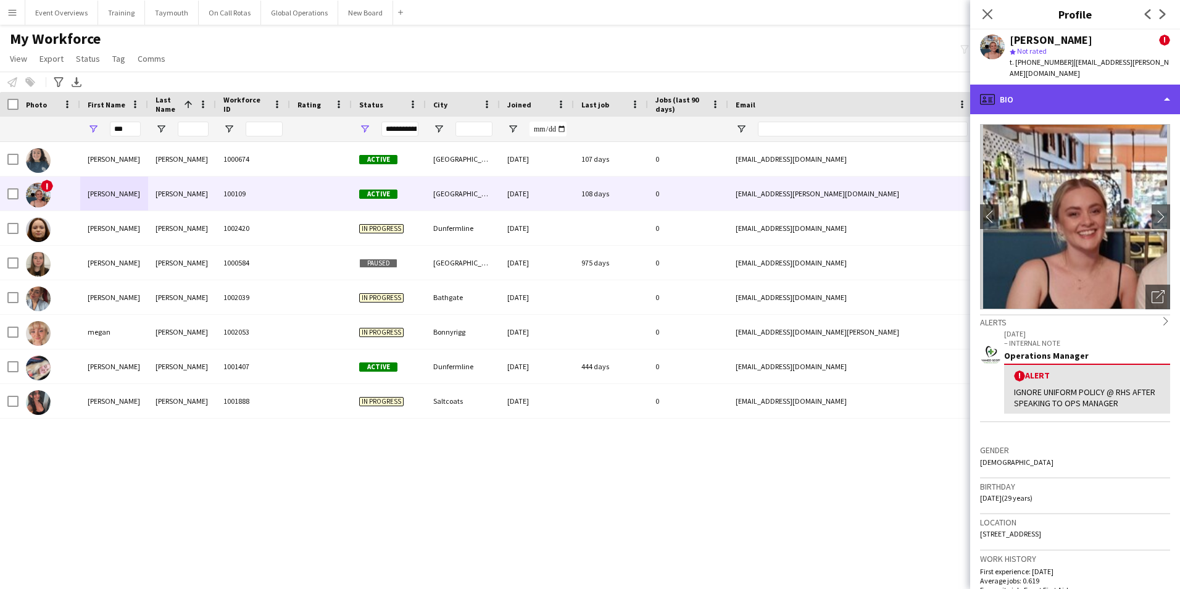
click at [1066, 88] on div "profile Bio" at bounding box center [1075, 100] width 210 height 30
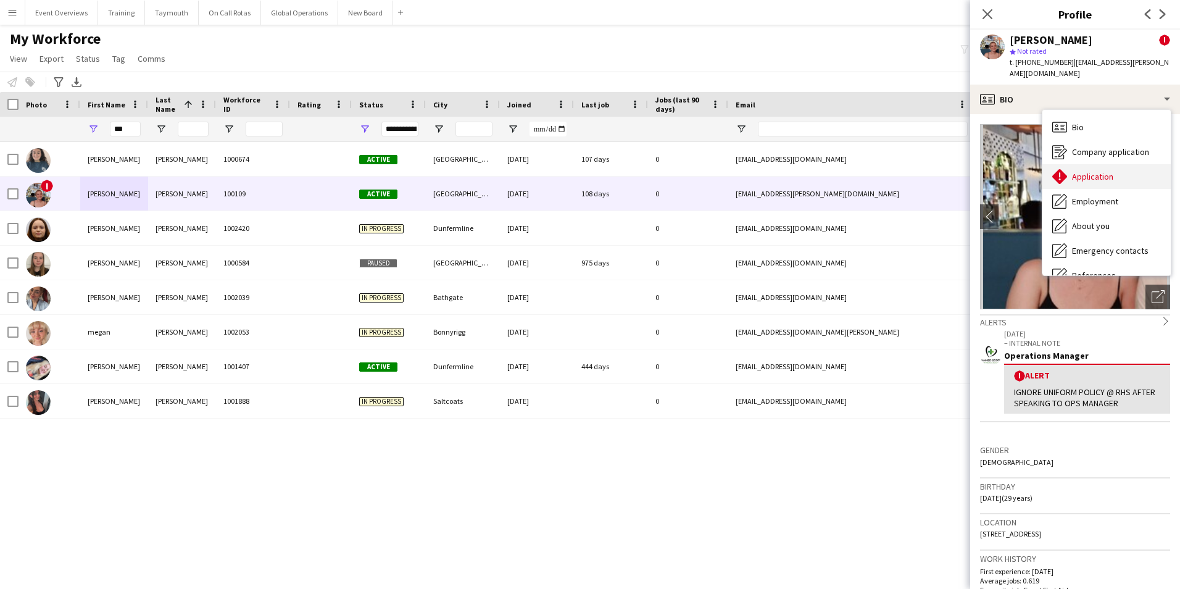
click at [1078, 164] on div "Application Application" at bounding box center [1107, 176] width 128 height 25
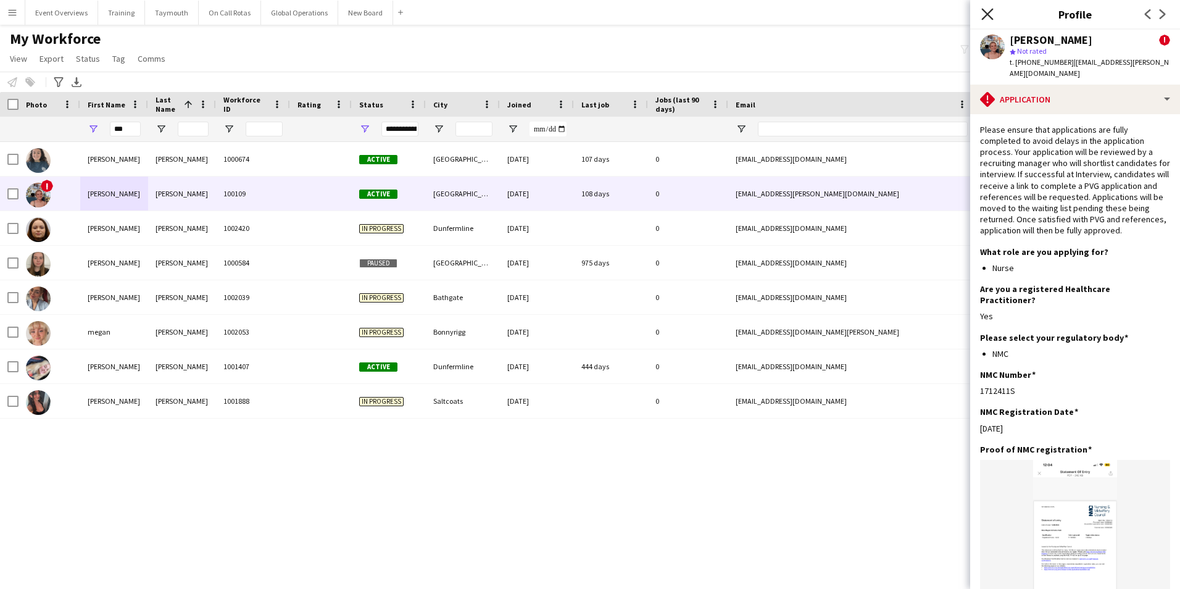
click at [988, 17] on icon "Close pop-in" at bounding box center [988, 14] width 12 height 12
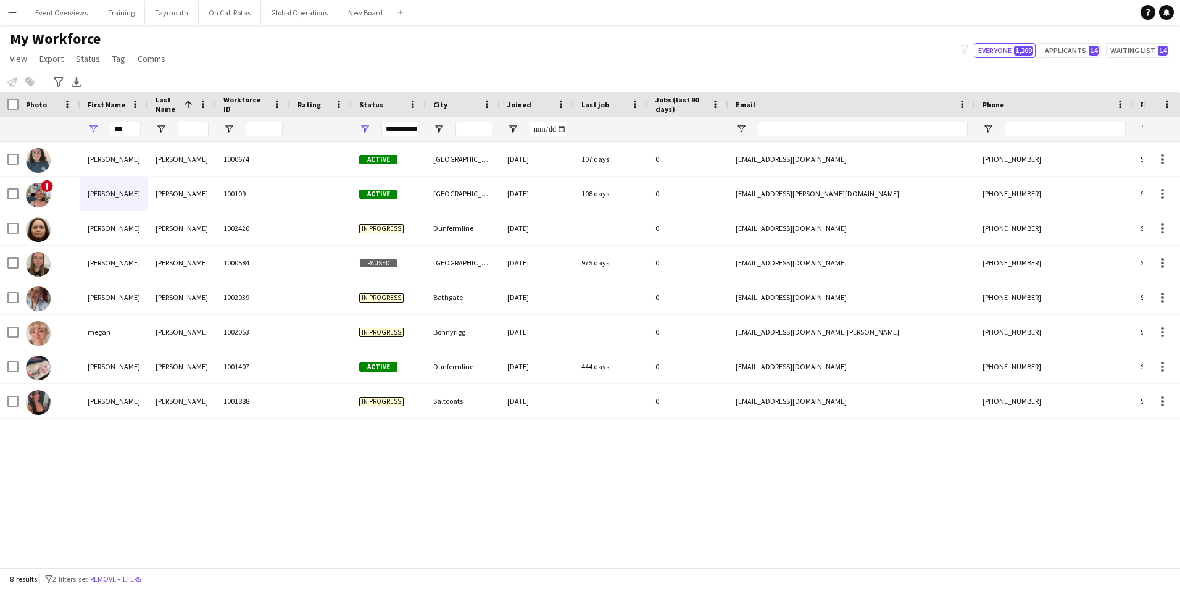
click at [744, 33] on div "My Workforce View Views Default view Active Staff Applications - First Aider Ap…" at bounding box center [590, 51] width 1180 height 42
click at [739, 46] on div "My Workforce View Views Default view Active Staff Applications - First Aider Ap…" at bounding box center [590, 51] width 1180 height 42
click at [805, 31] on div "My Workforce View Views Default view Active Staff Applications - First Aider Ap…" at bounding box center [590, 51] width 1180 height 42
click at [810, 53] on div "My Workforce View Views Default view Active Staff Applications - First Aider Ap…" at bounding box center [590, 51] width 1180 height 42
